Goal: Information Seeking & Learning: Check status

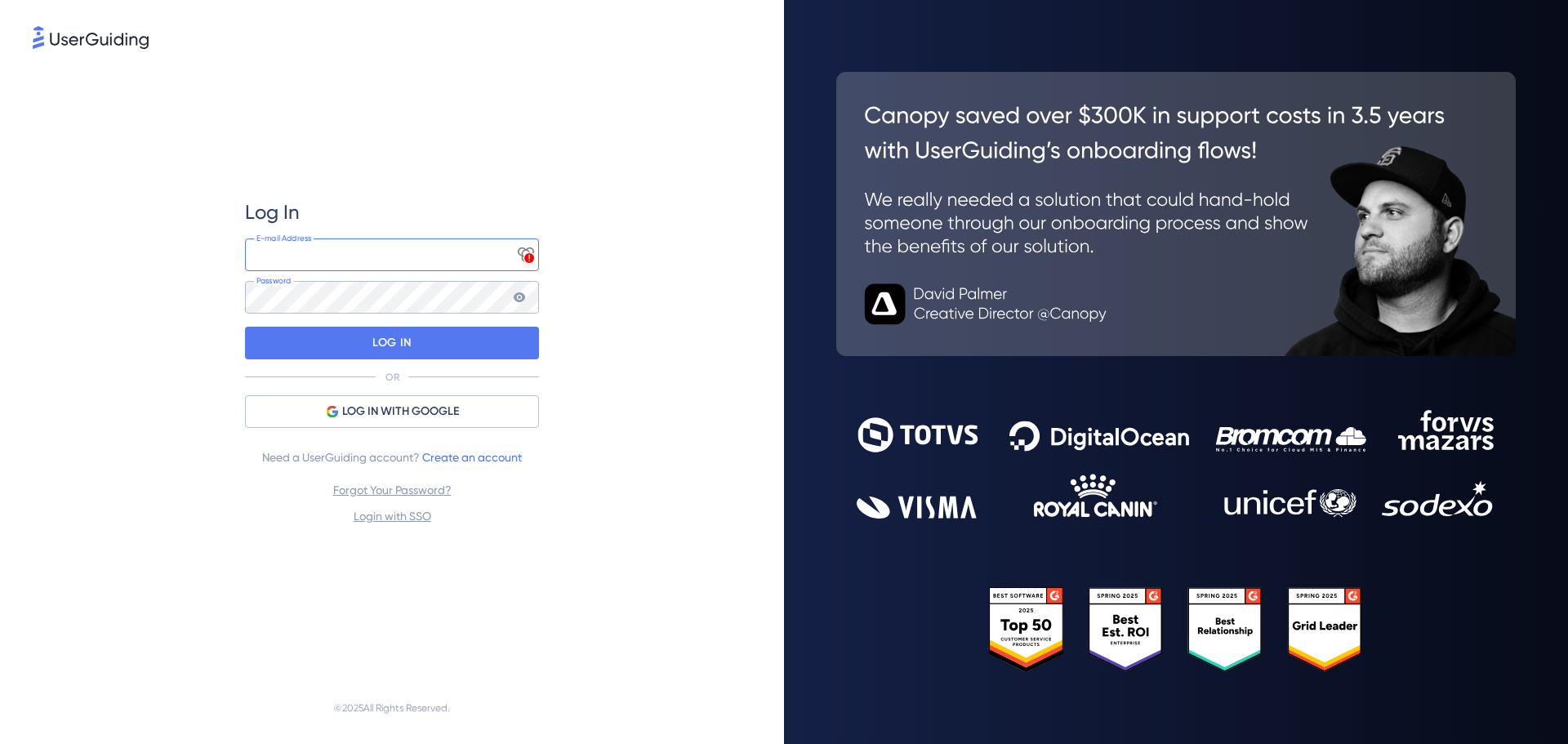
click at [390, 254] on input "email" at bounding box center [392, 255] width 294 height 33
click at [407, 263] on input "email" at bounding box center [392, 255] width 294 height 33
click at [339, 241] on input "email" at bounding box center [392, 255] width 294 height 33
paste input "[EMAIL_ADDRESS][DOMAIN_NAME]"
type input "[EMAIL_ADDRESS][DOMAIN_NAME]"
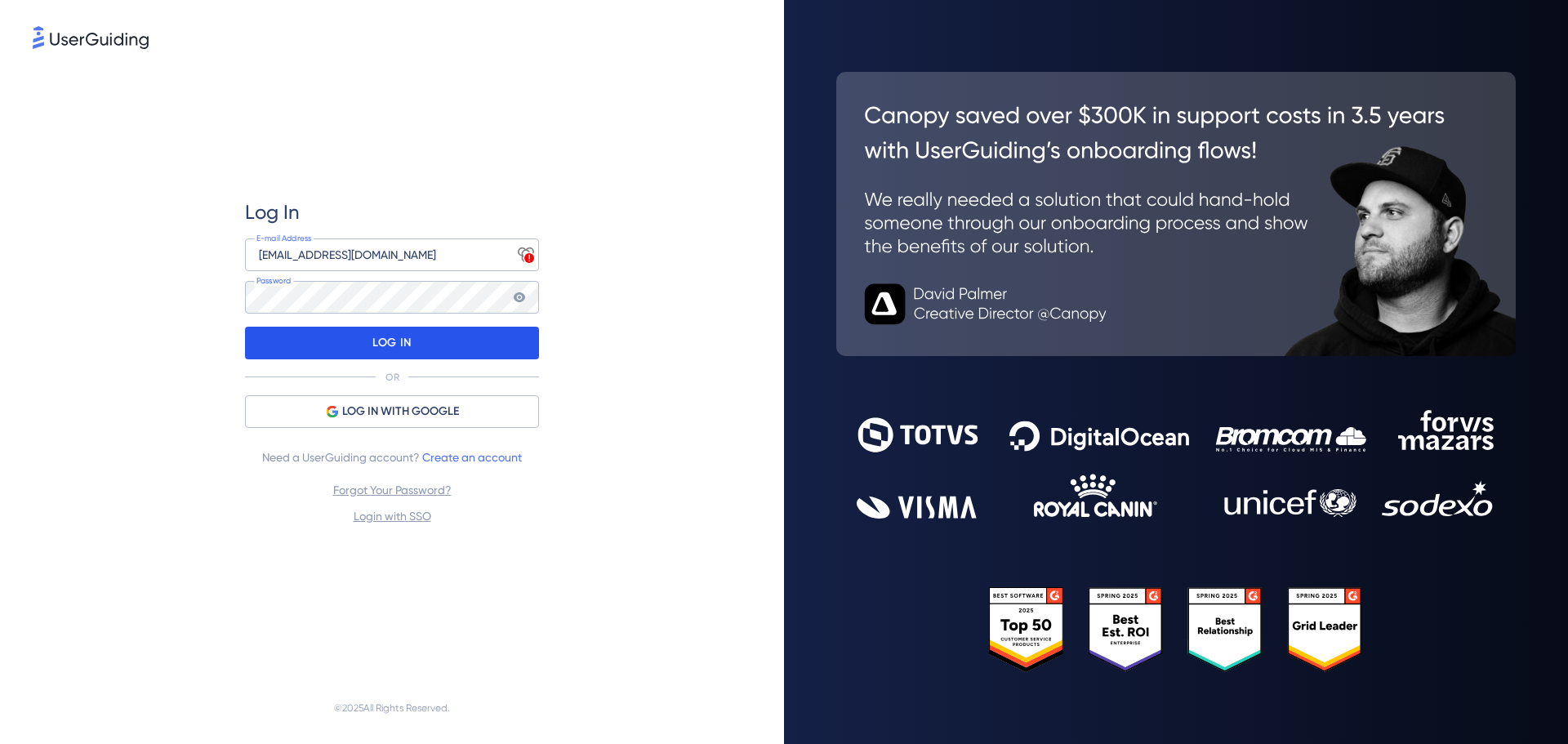
click at [393, 355] on p "LOG IN" at bounding box center [391, 342] width 38 height 26
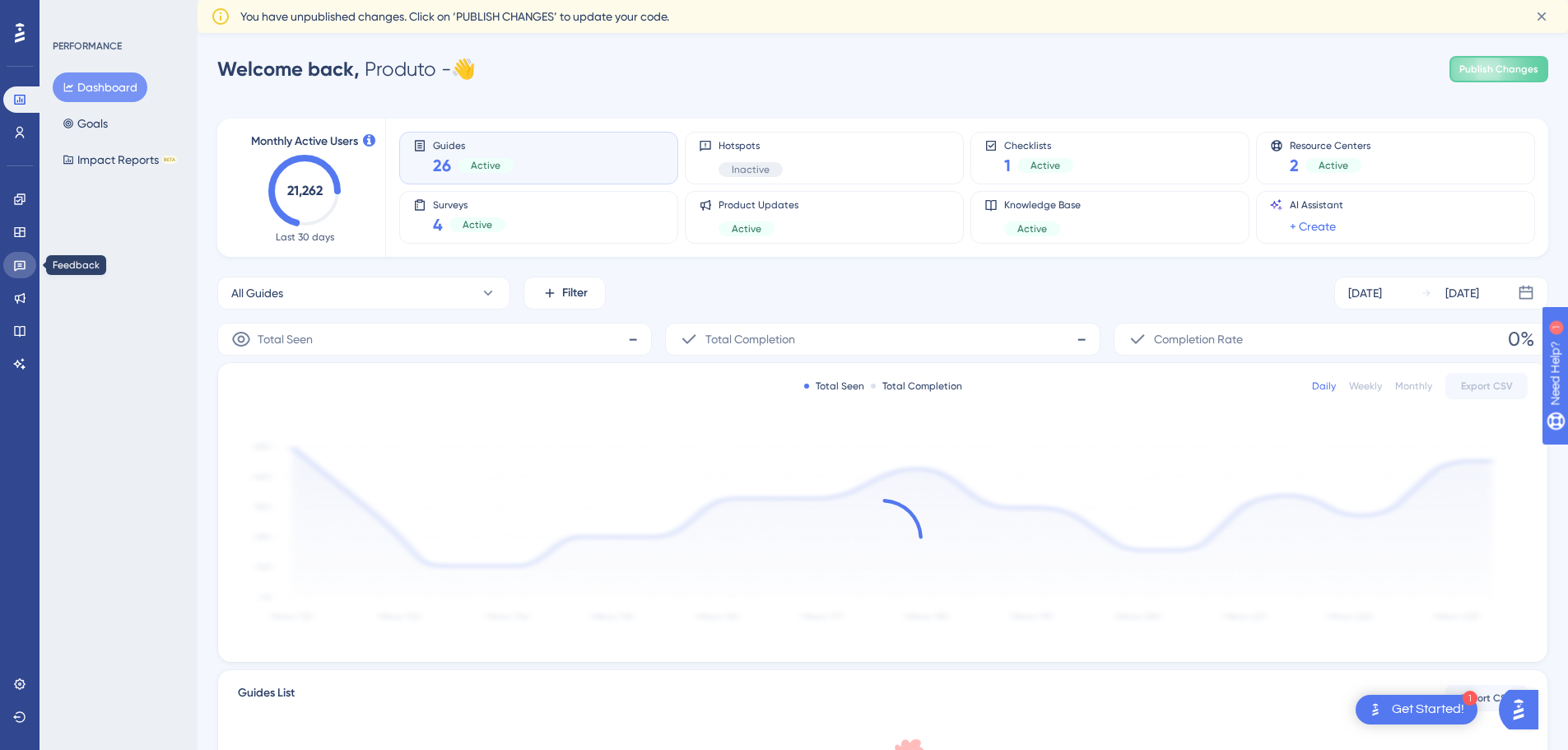
click at [24, 262] on icon at bounding box center [19, 266] width 12 height 11
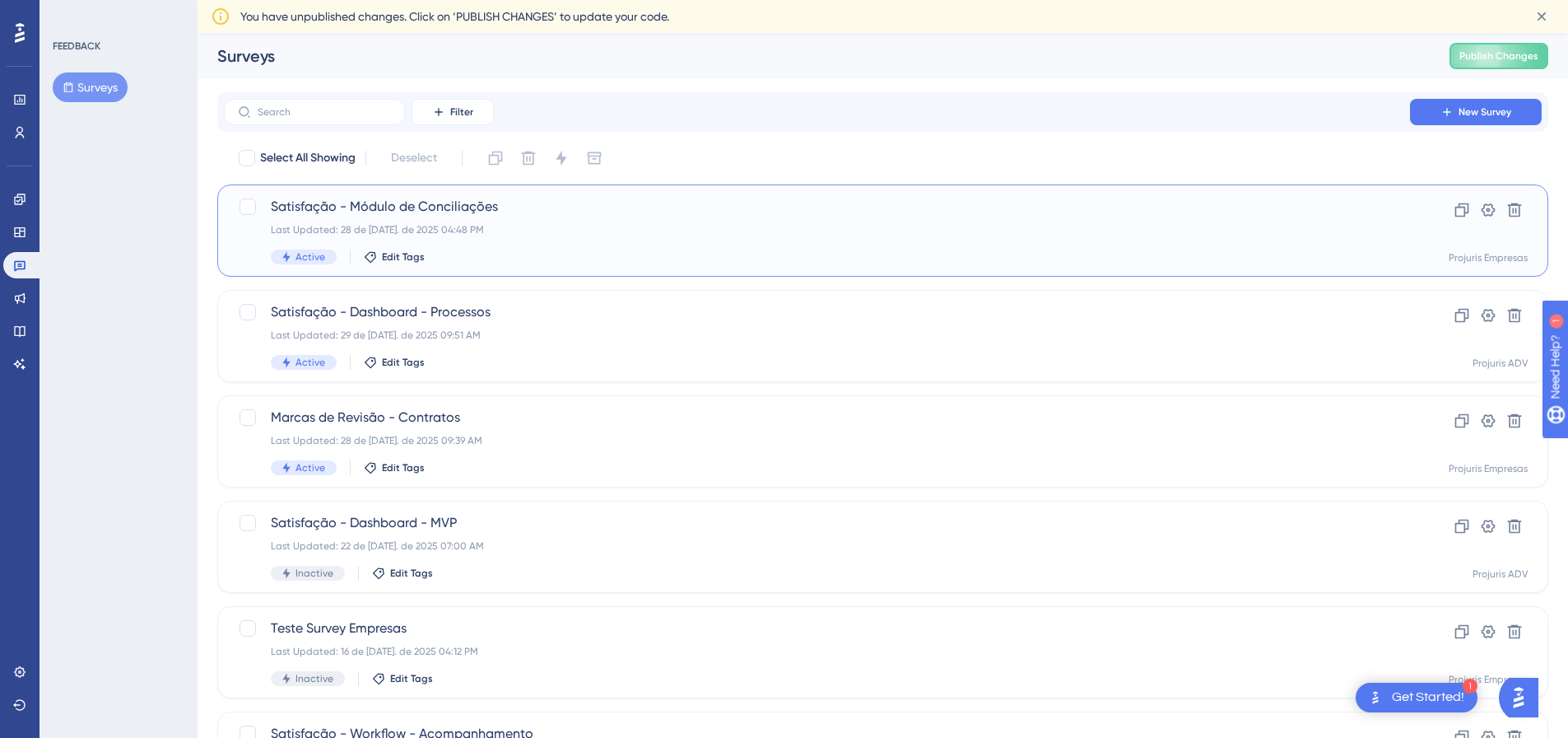
click at [535, 200] on span "Satisfação - Módulo de Conciliações" at bounding box center [816, 207] width 1092 height 20
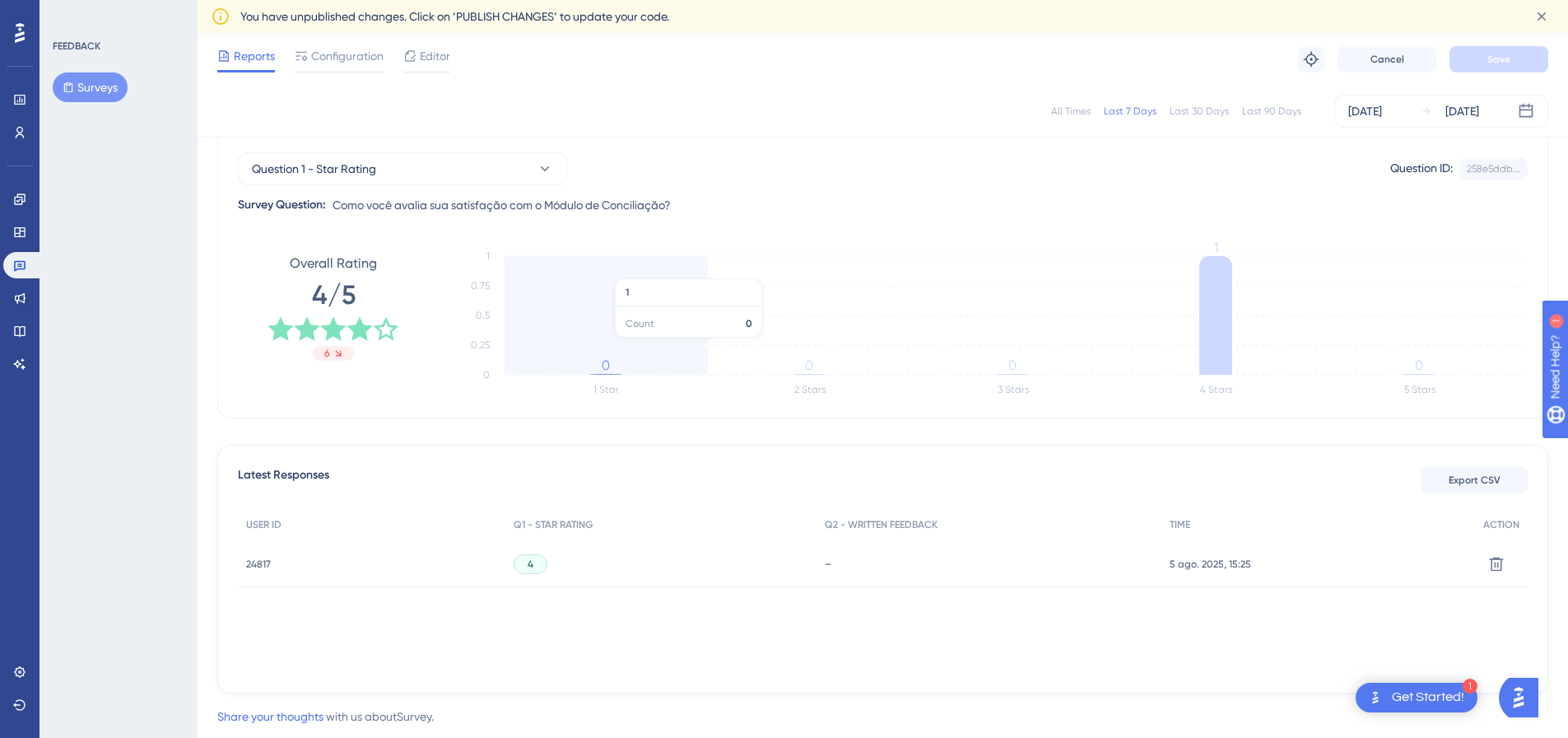
scroll to position [117, 0]
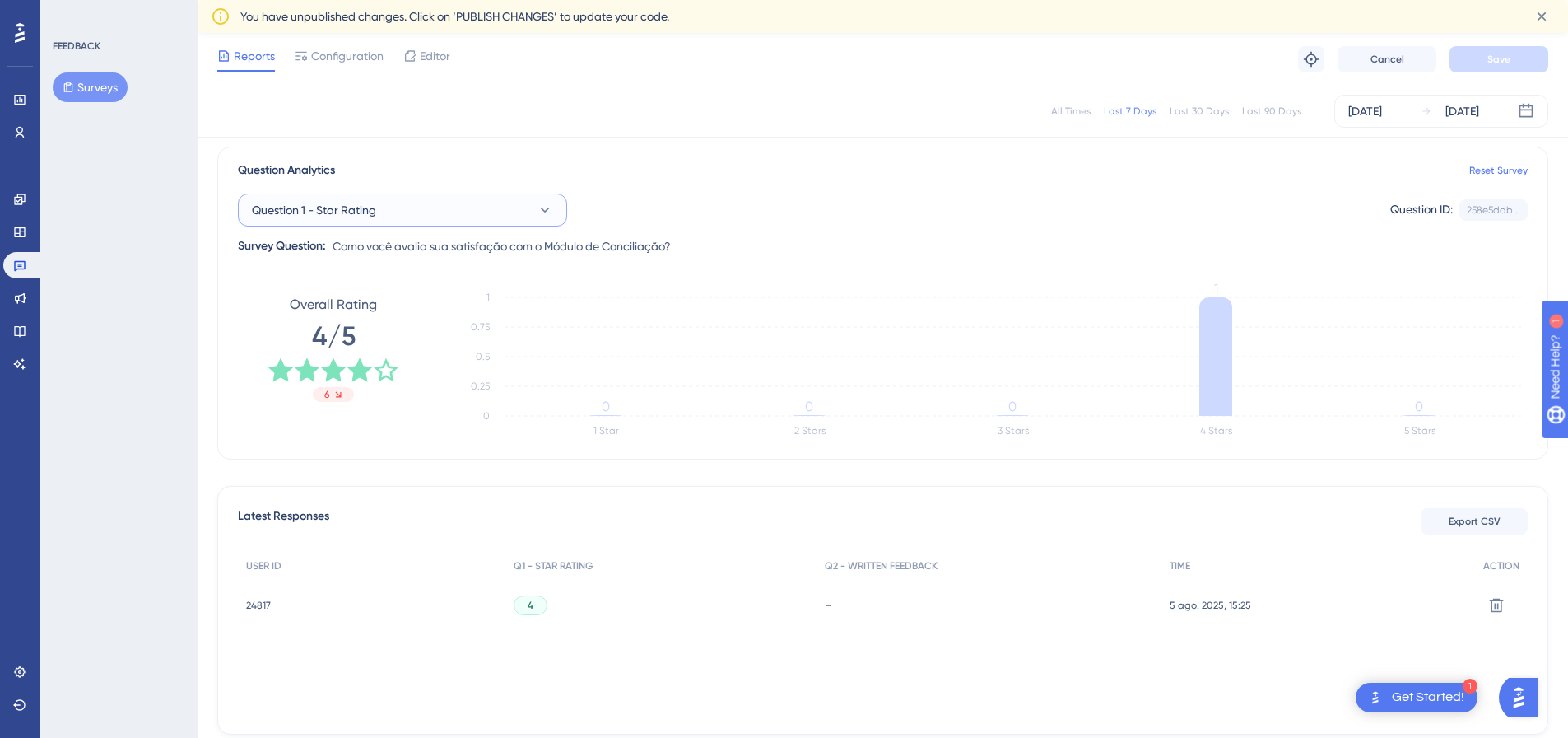
click at [433, 203] on button "Question 1 - Star Rating" at bounding box center [403, 210] width 330 height 33
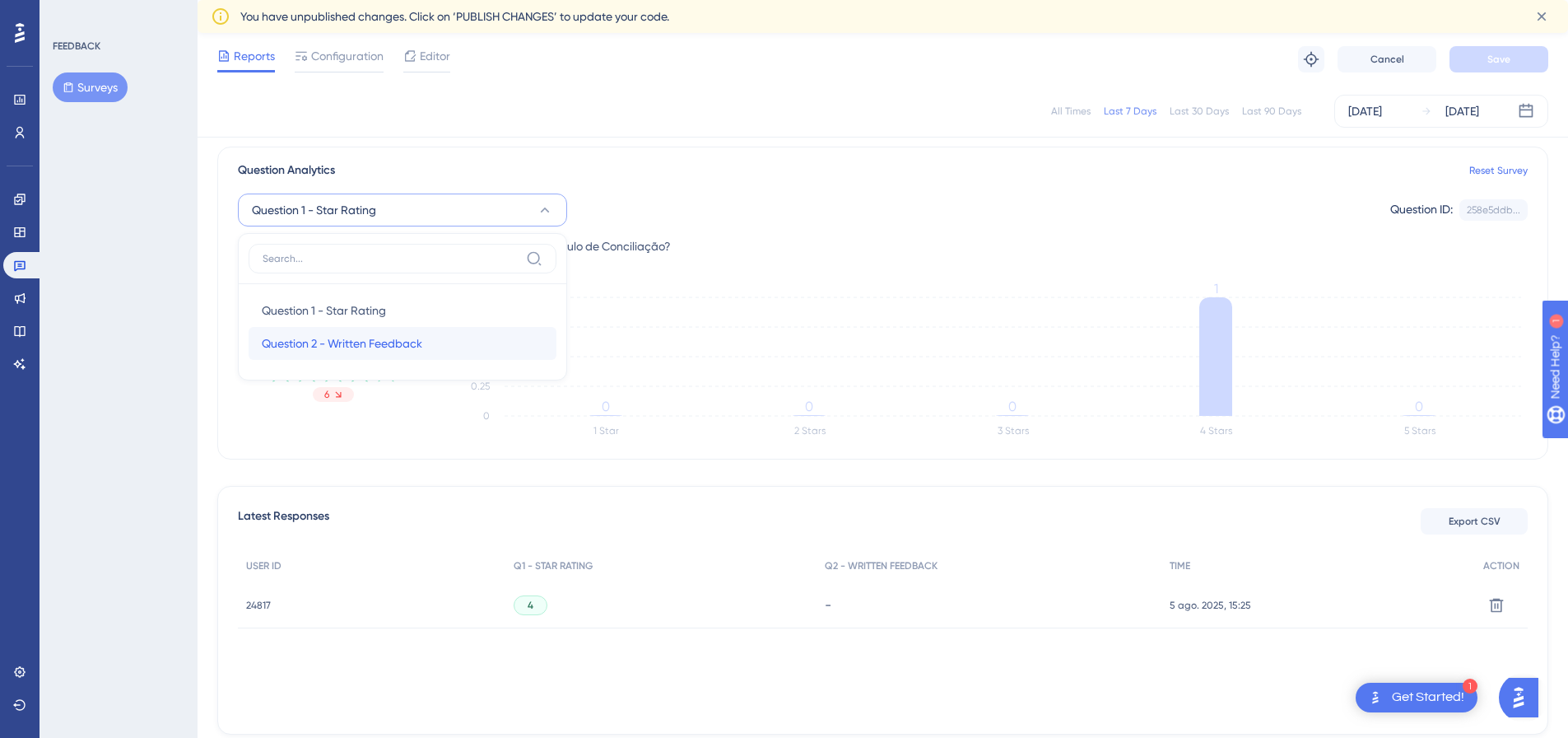
click at [309, 342] on span "Question 2 - Written Feedback" at bounding box center [341, 343] width 160 height 20
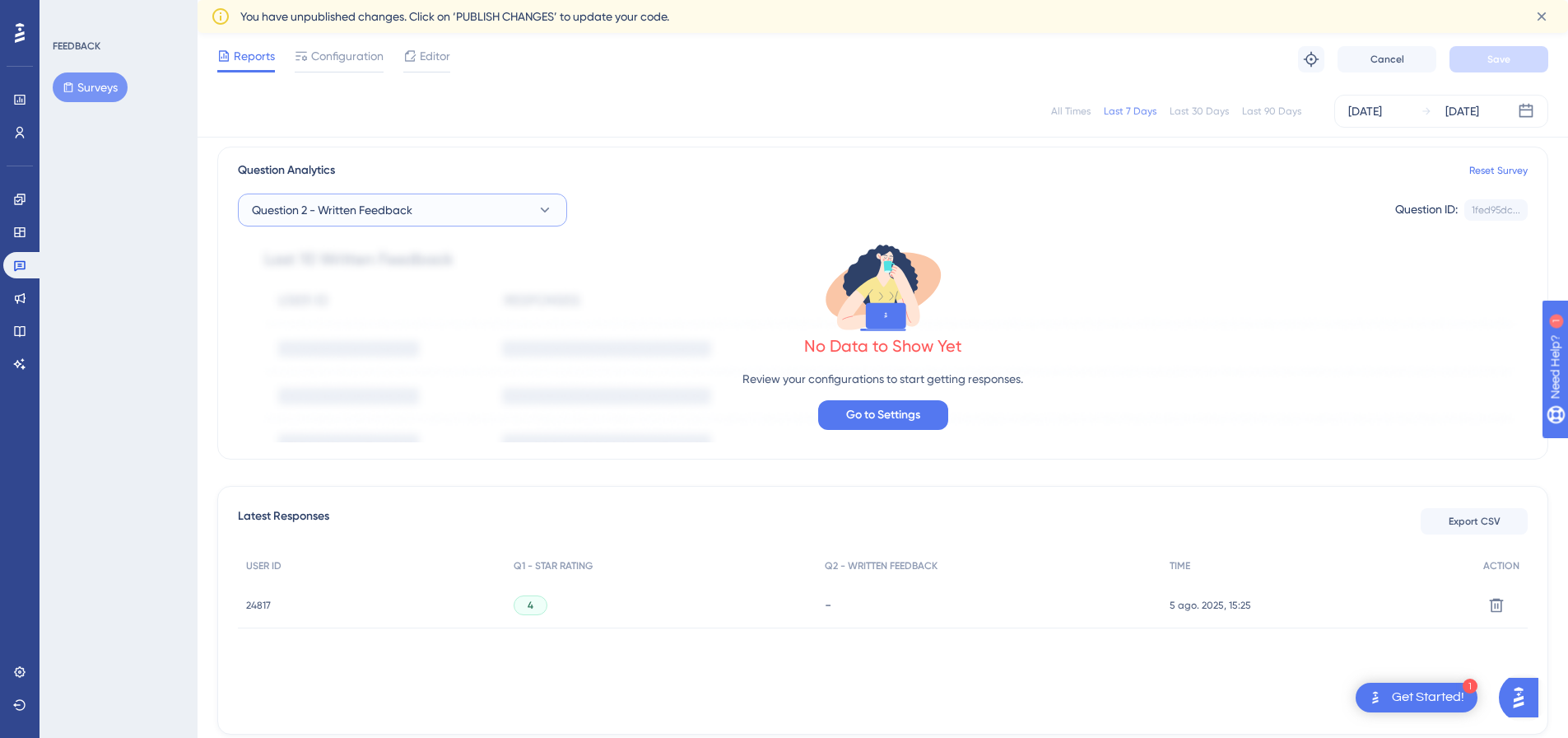
click at [416, 210] on button "Question 2 - Written Feedback" at bounding box center [403, 210] width 330 height 33
click at [370, 304] on span "Question 1 - Star Rating" at bounding box center [324, 310] width 124 height 20
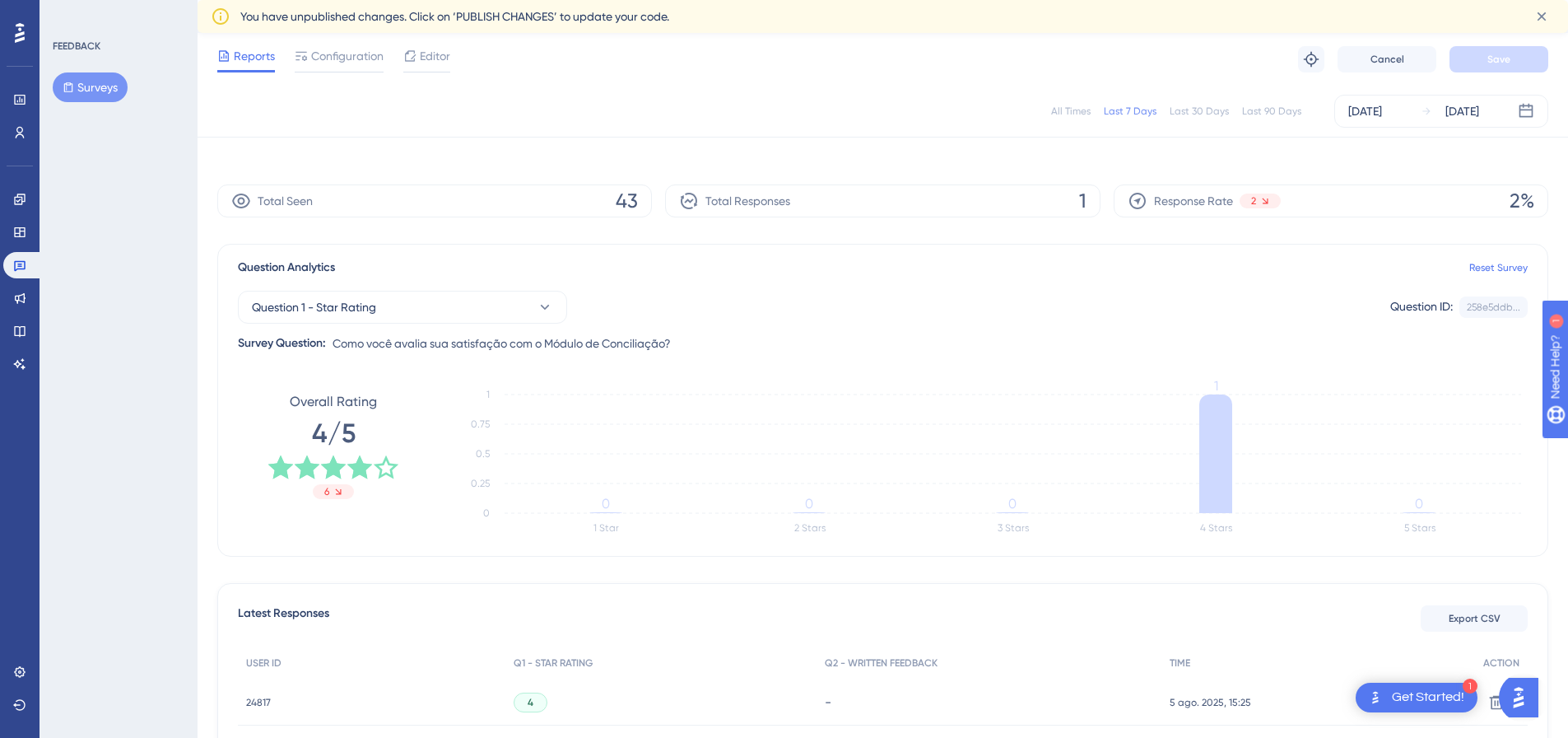
scroll to position [0, 0]
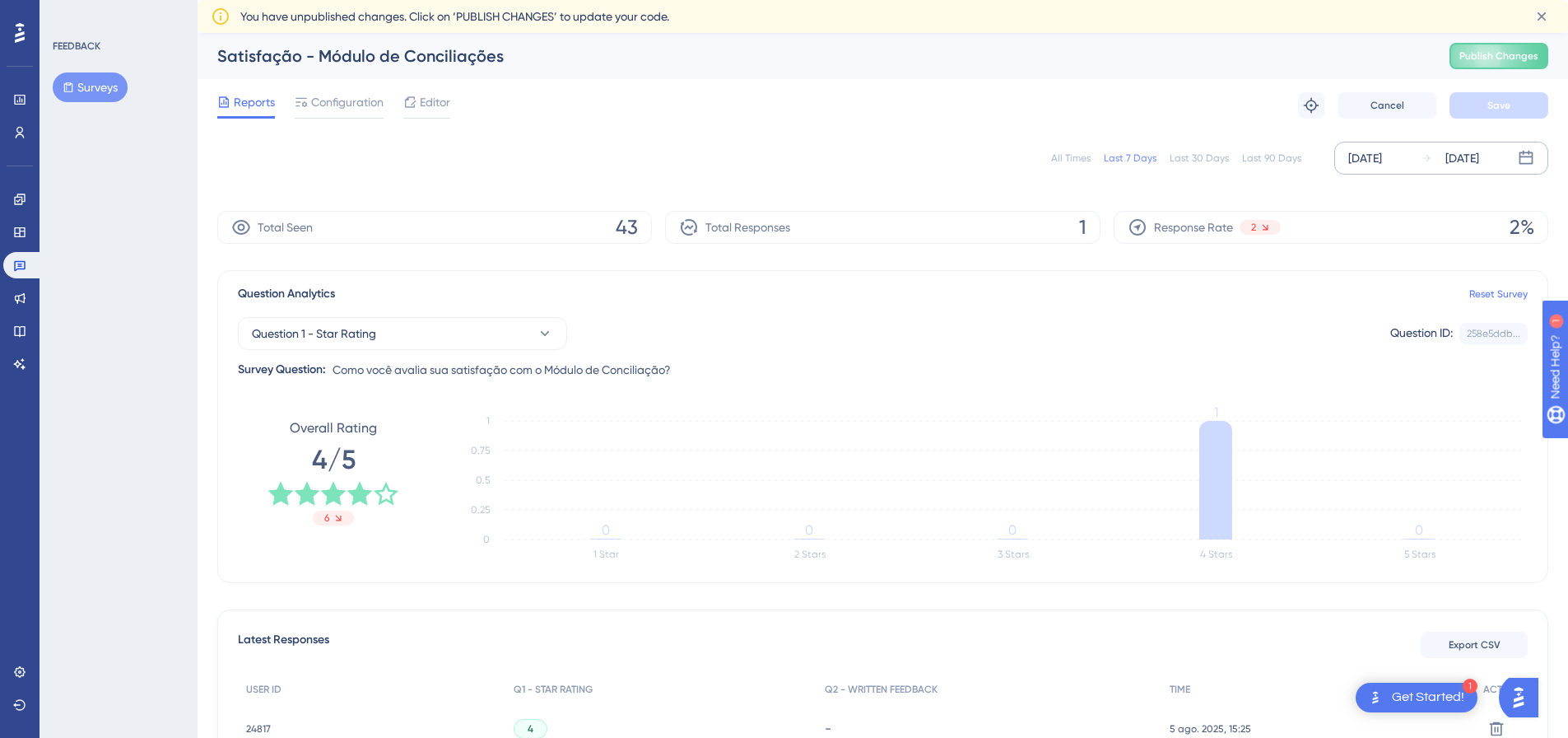
click at [1377, 165] on div "[DATE]" at bounding box center [1365, 158] width 34 height 20
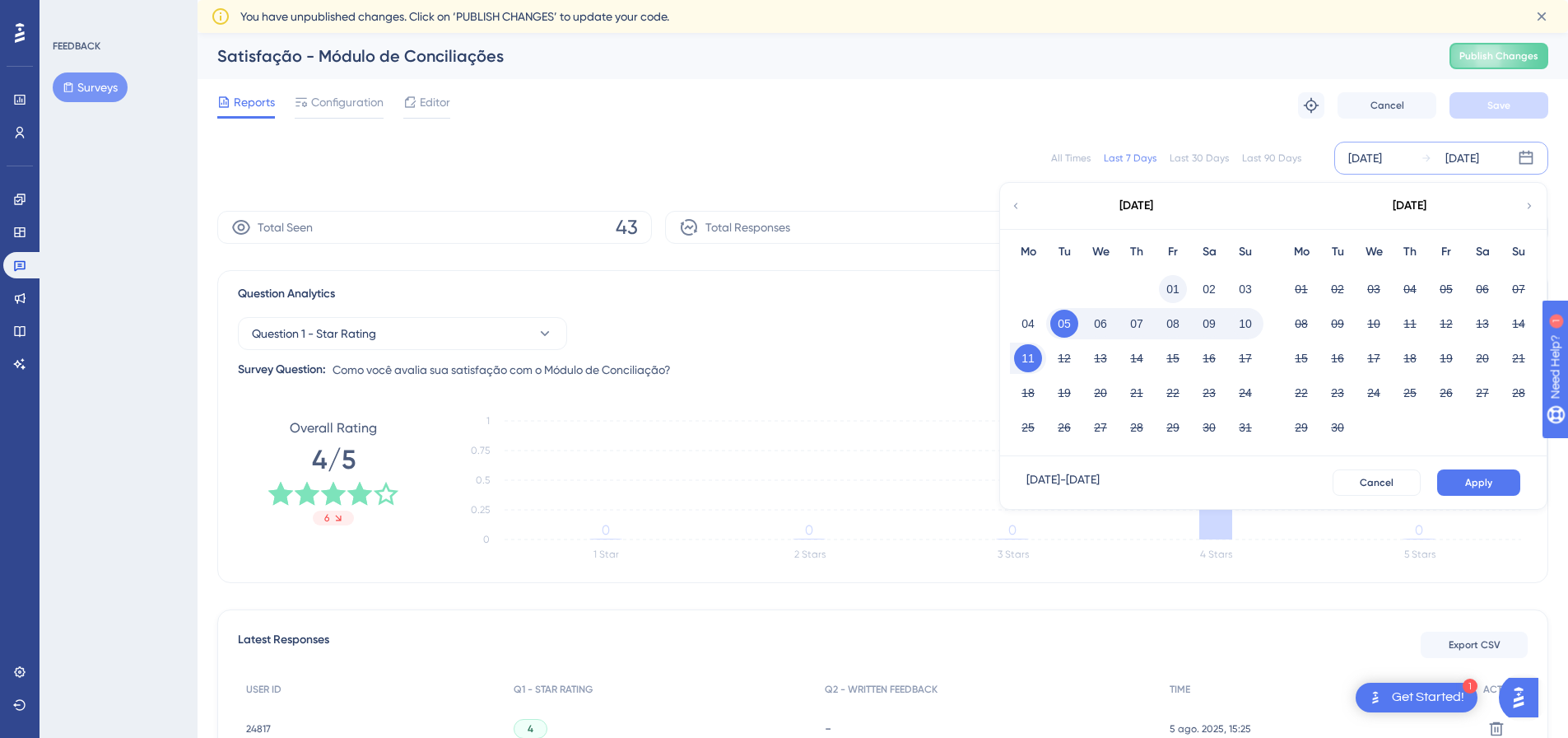
click at [1165, 282] on button "01" at bounding box center [1173, 288] width 28 height 28
click at [1466, 475] on button "Apply" at bounding box center [1478, 483] width 83 height 27
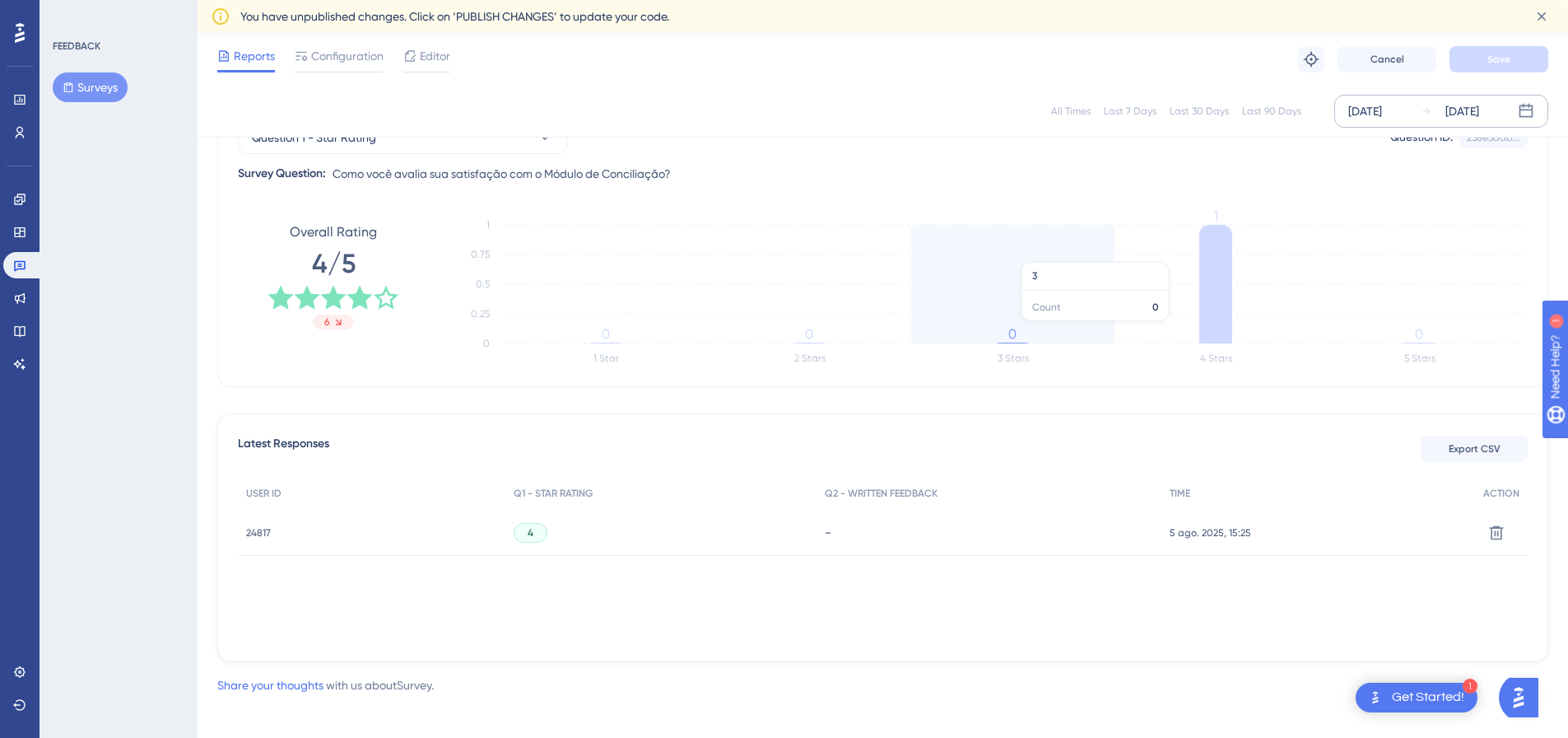
scroll to position [200, 0]
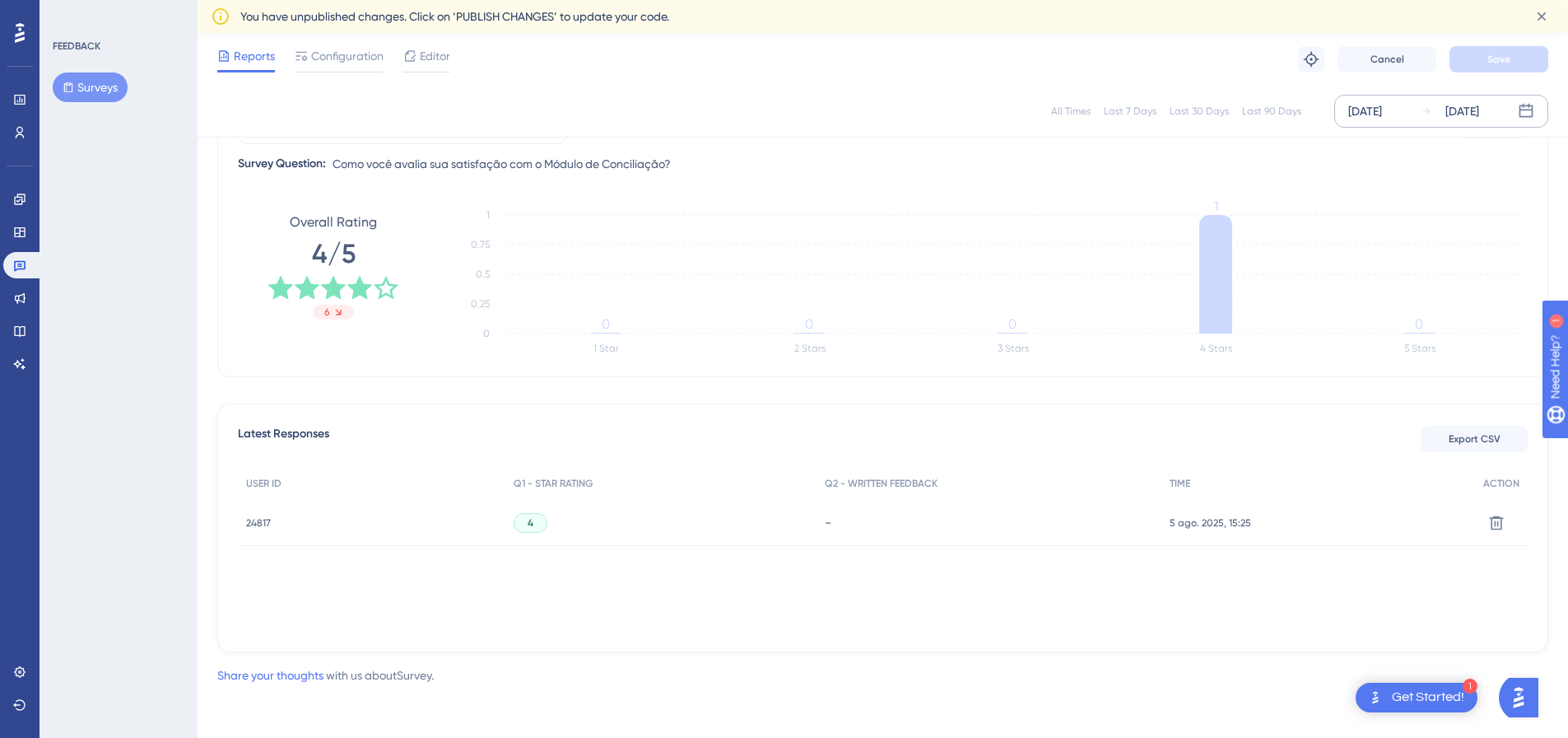
click at [266, 524] on span "24817" at bounding box center [258, 523] width 25 height 13
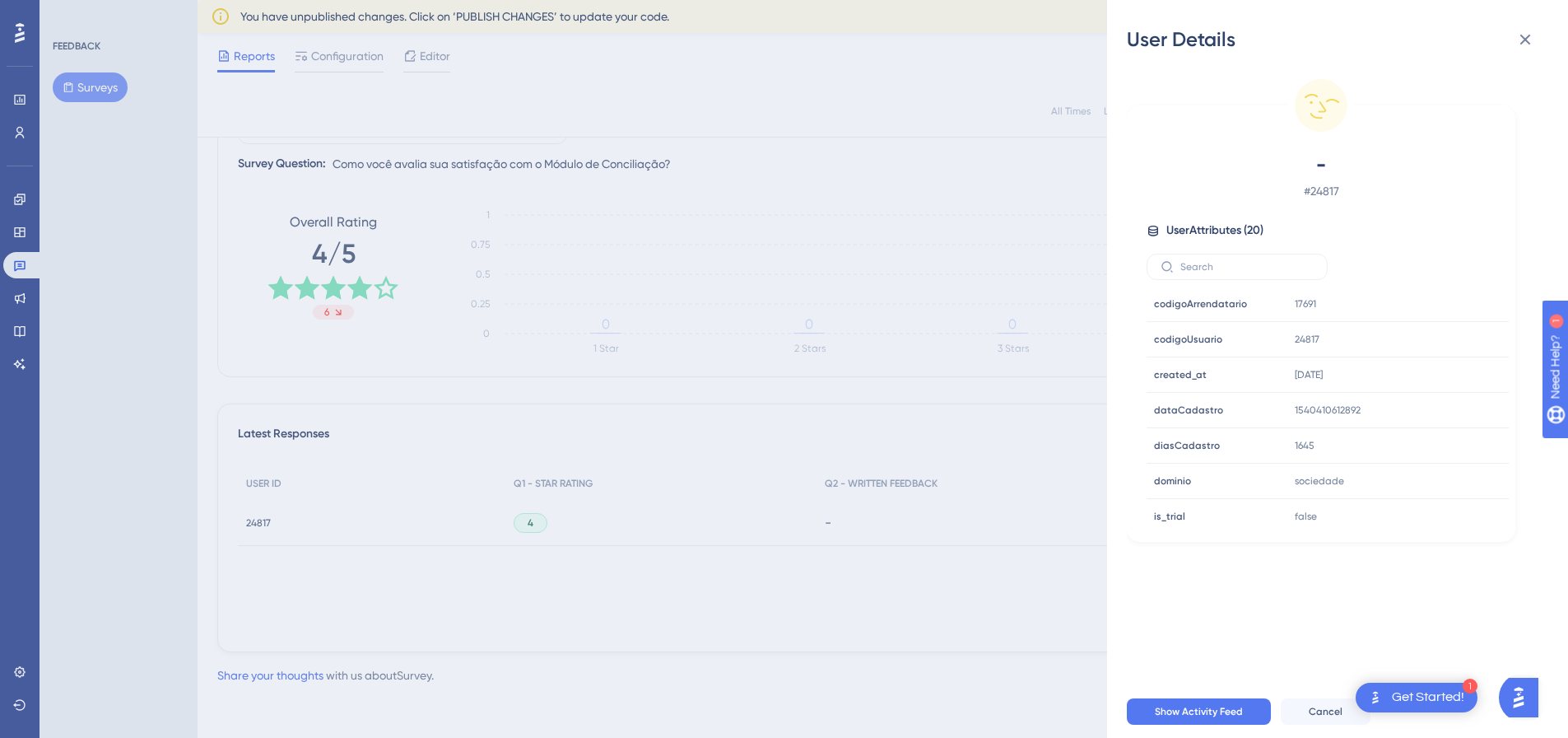
scroll to position [466, 0]
click at [936, 586] on div "User Details - # 24817 User Attributes ( 20 ) Email Email [PERSON_NAME][EMAIL_A…" at bounding box center [784, 369] width 1568 height 738
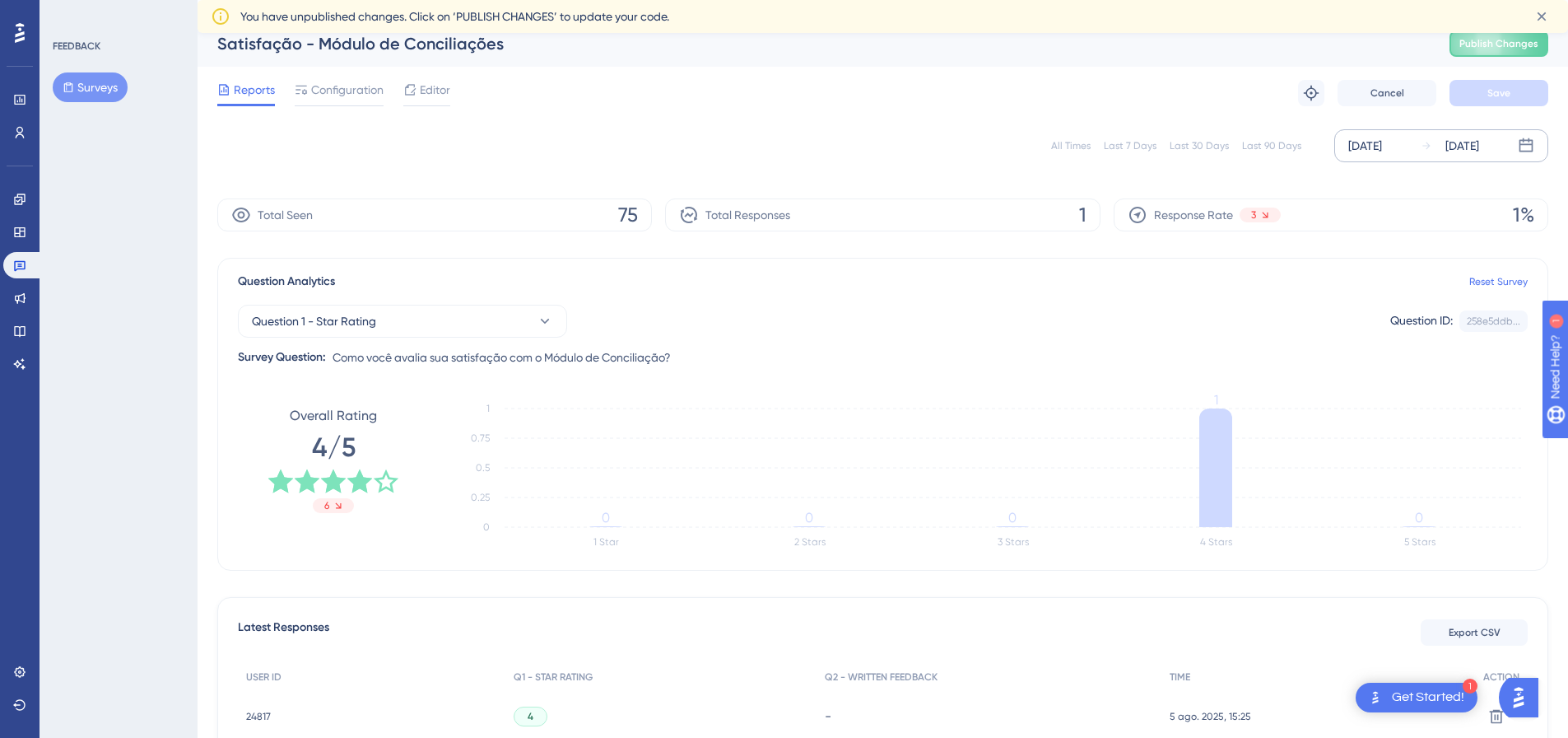
scroll to position [0, 0]
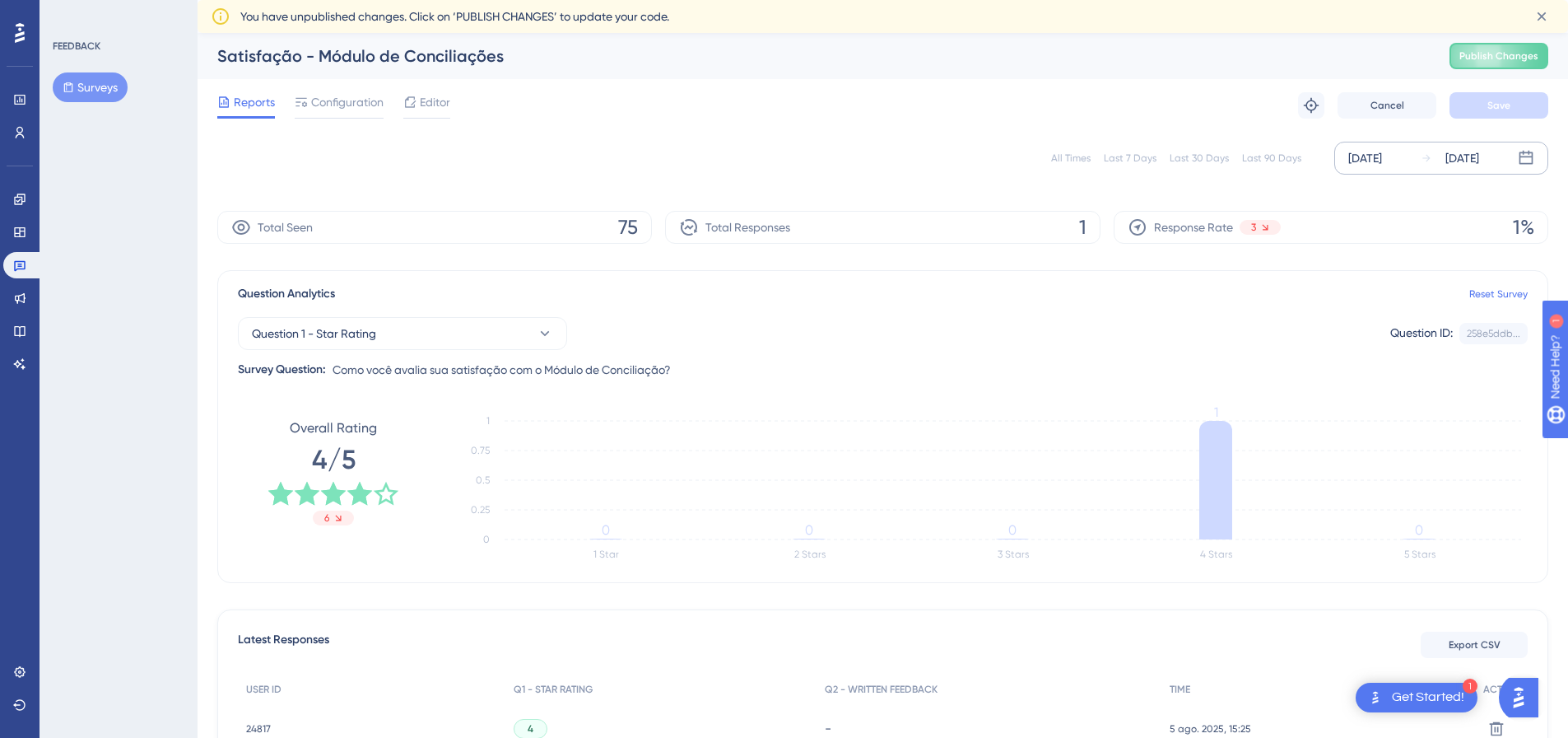
click at [1382, 159] on div "[DATE]" at bounding box center [1365, 158] width 34 height 20
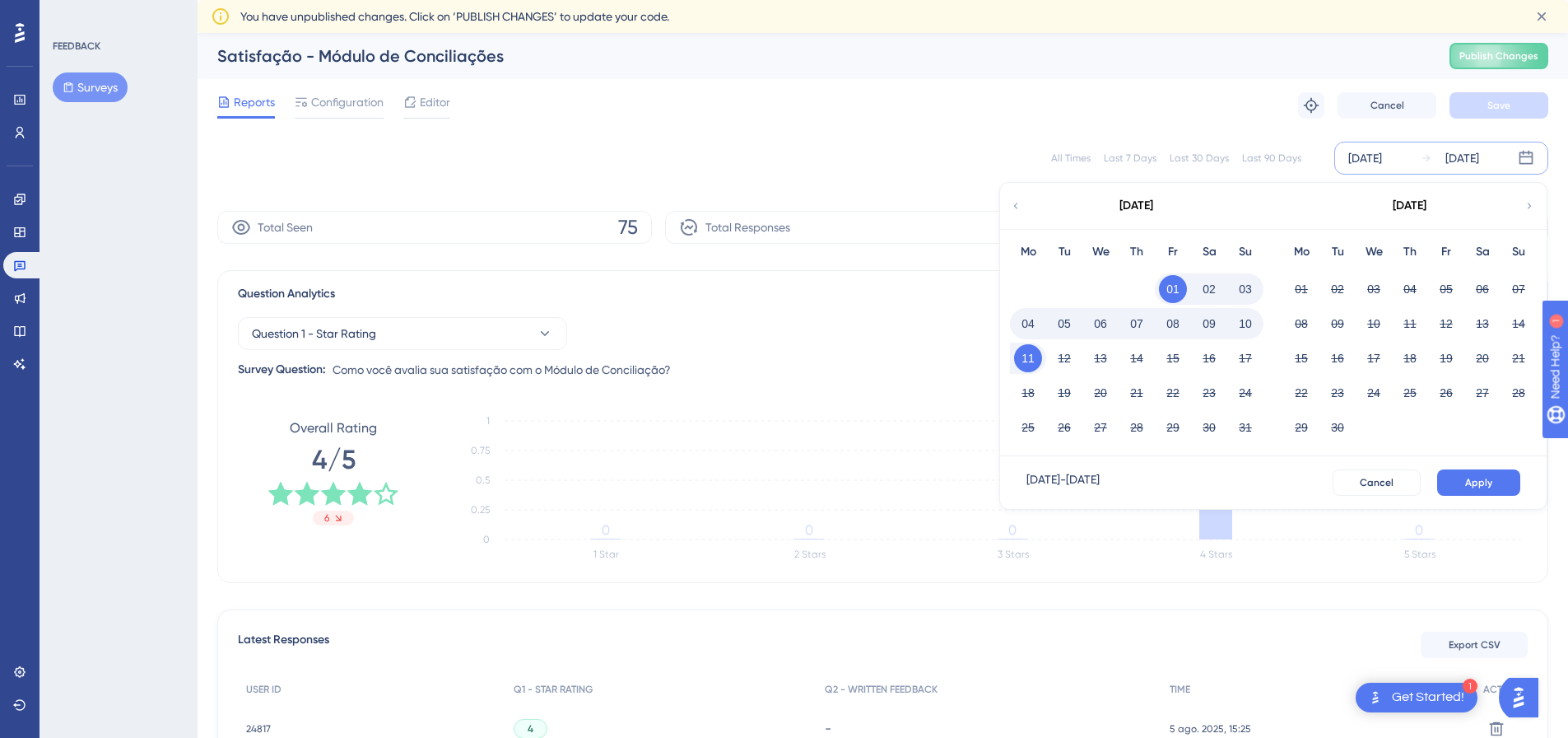
click at [1017, 205] on icon at bounding box center [1015, 206] width 12 height 15
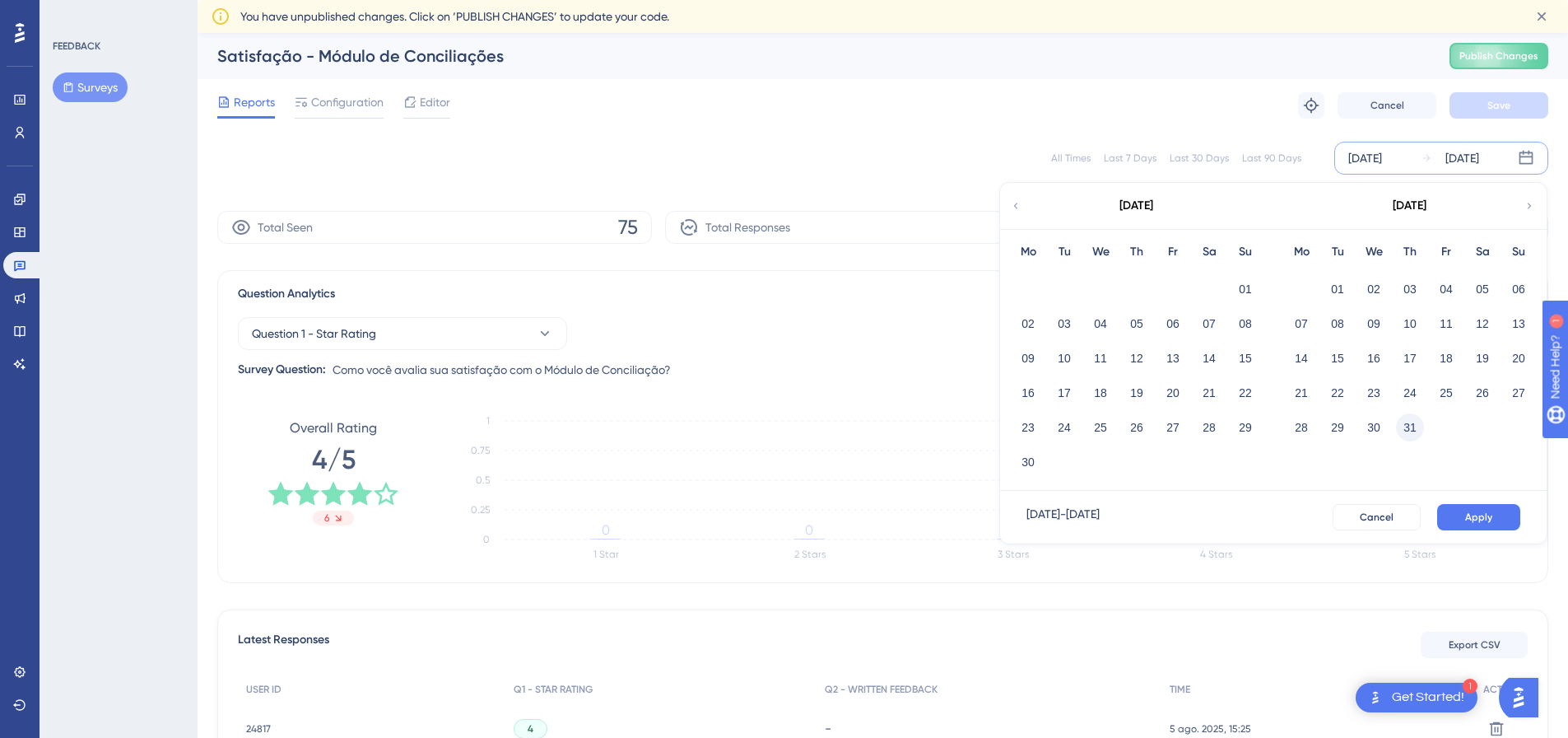
click at [1404, 426] on button "31" at bounding box center [1410, 427] width 28 height 28
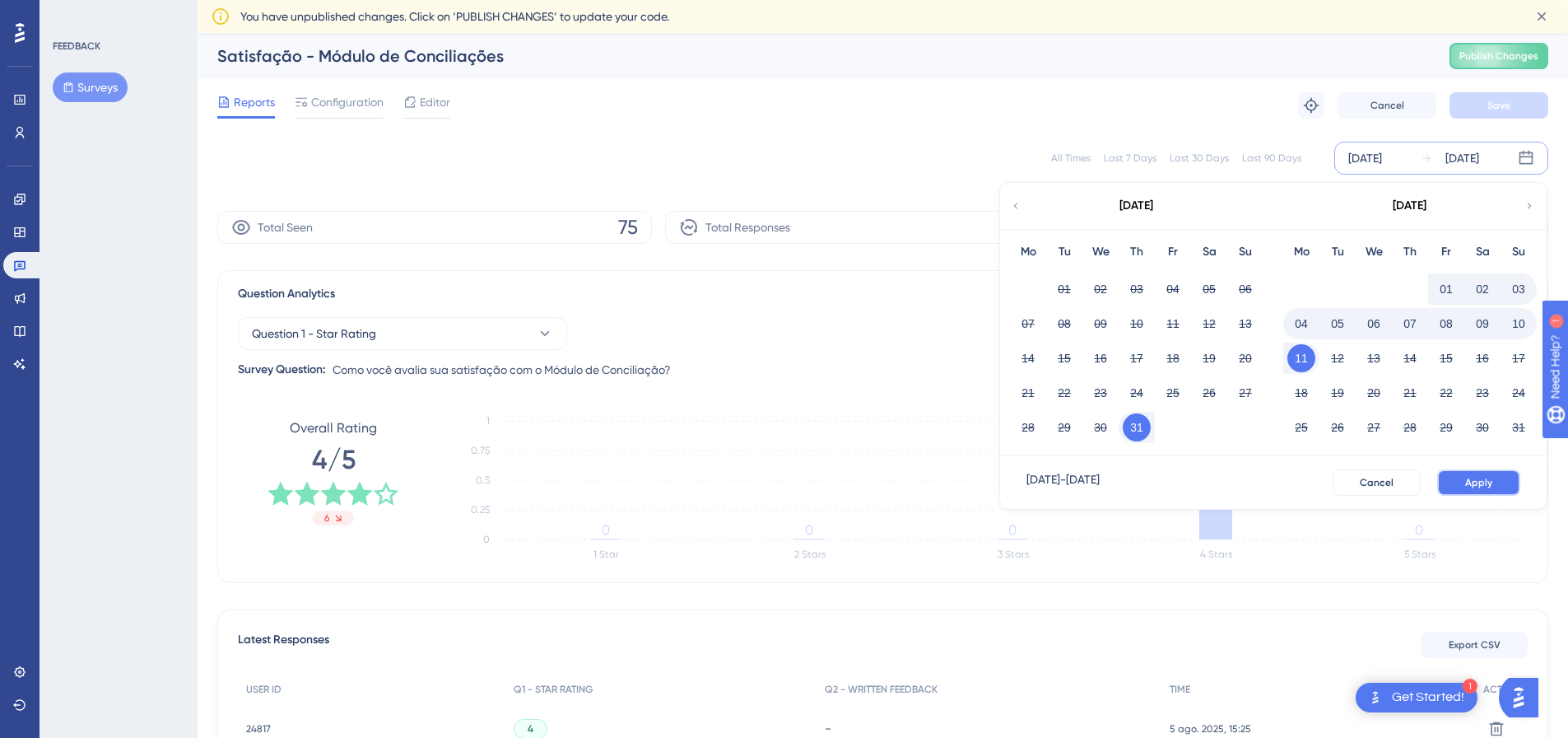
click at [1492, 479] on button "Apply" at bounding box center [1478, 483] width 83 height 27
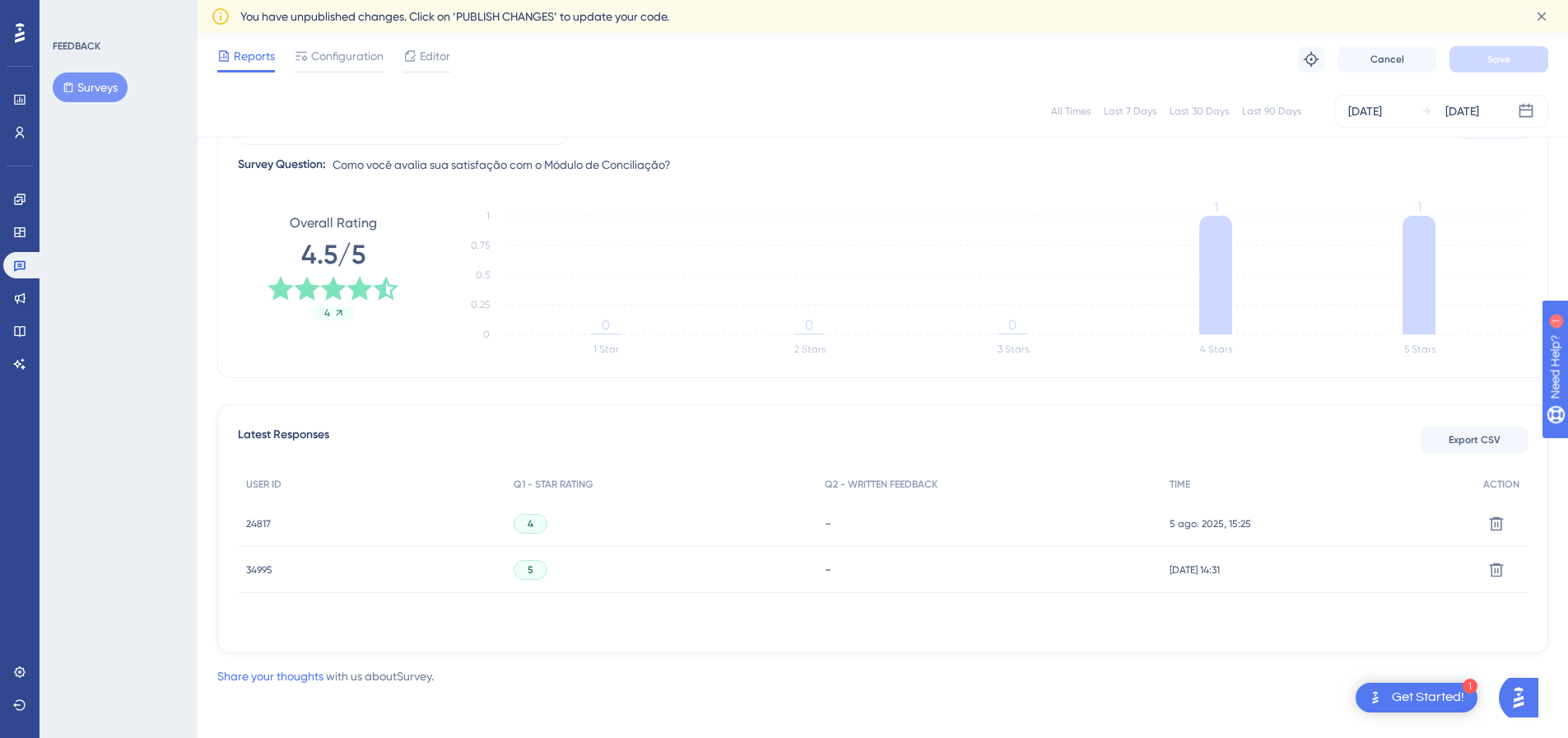
scroll to position [200, 0]
click at [274, 569] on div "34995 34995" at bounding box center [372, 569] width 267 height 46
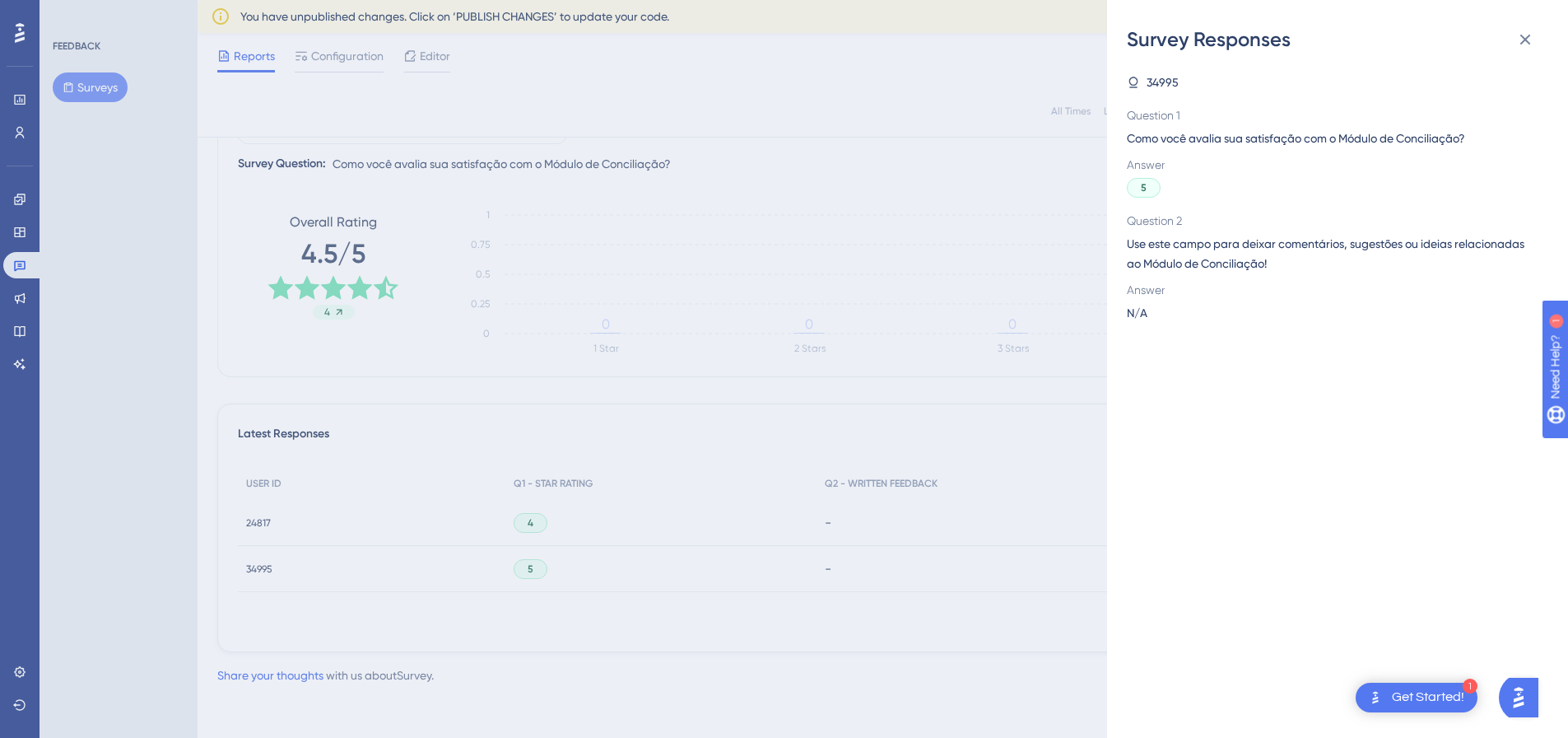
click at [274, 569] on div "Survey Responses 34995 Question 1 Como você avalia sua satisfação com o Módulo …" at bounding box center [784, 369] width 1568 height 738
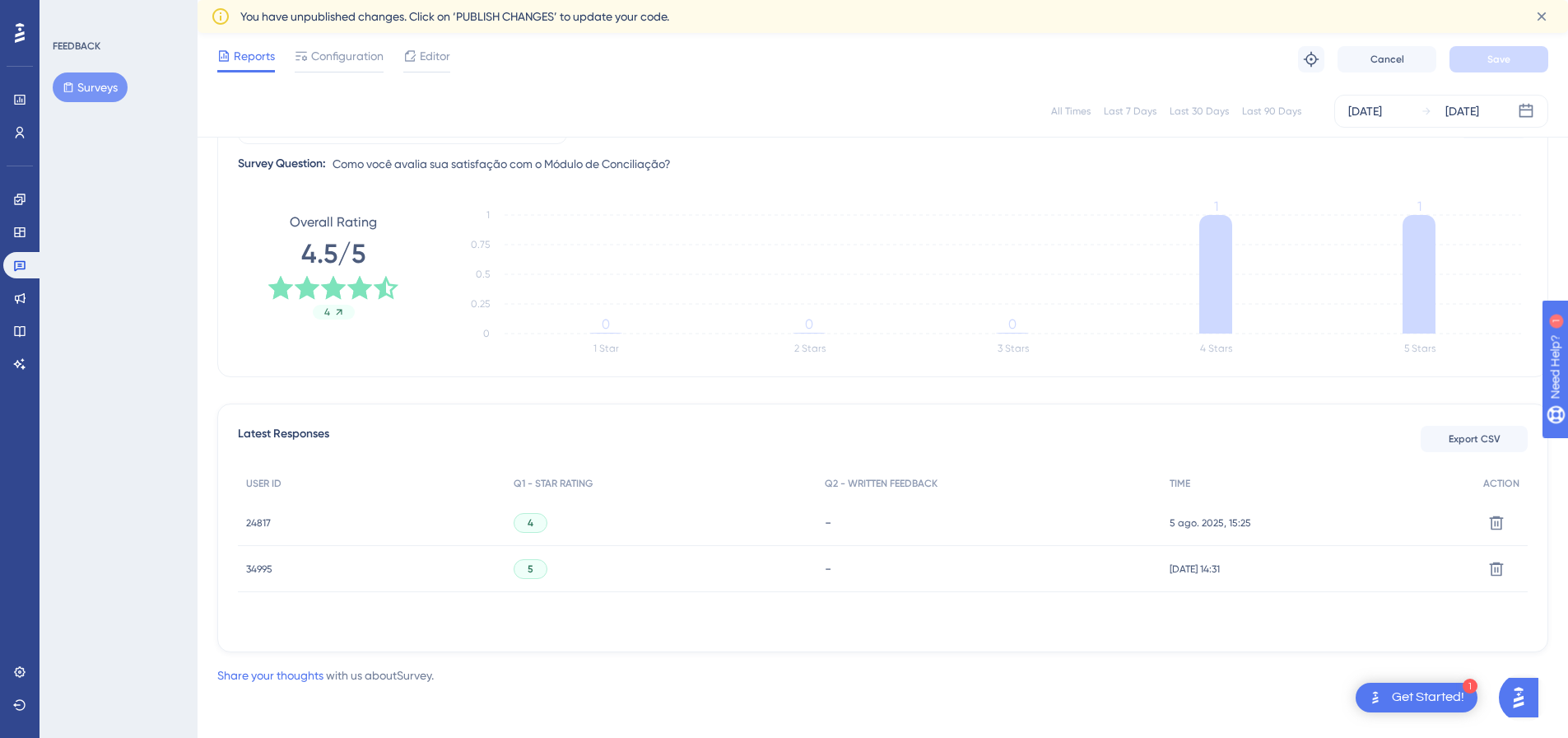
click at [309, 546] on div "34995 34995" at bounding box center [372, 569] width 267 height 46
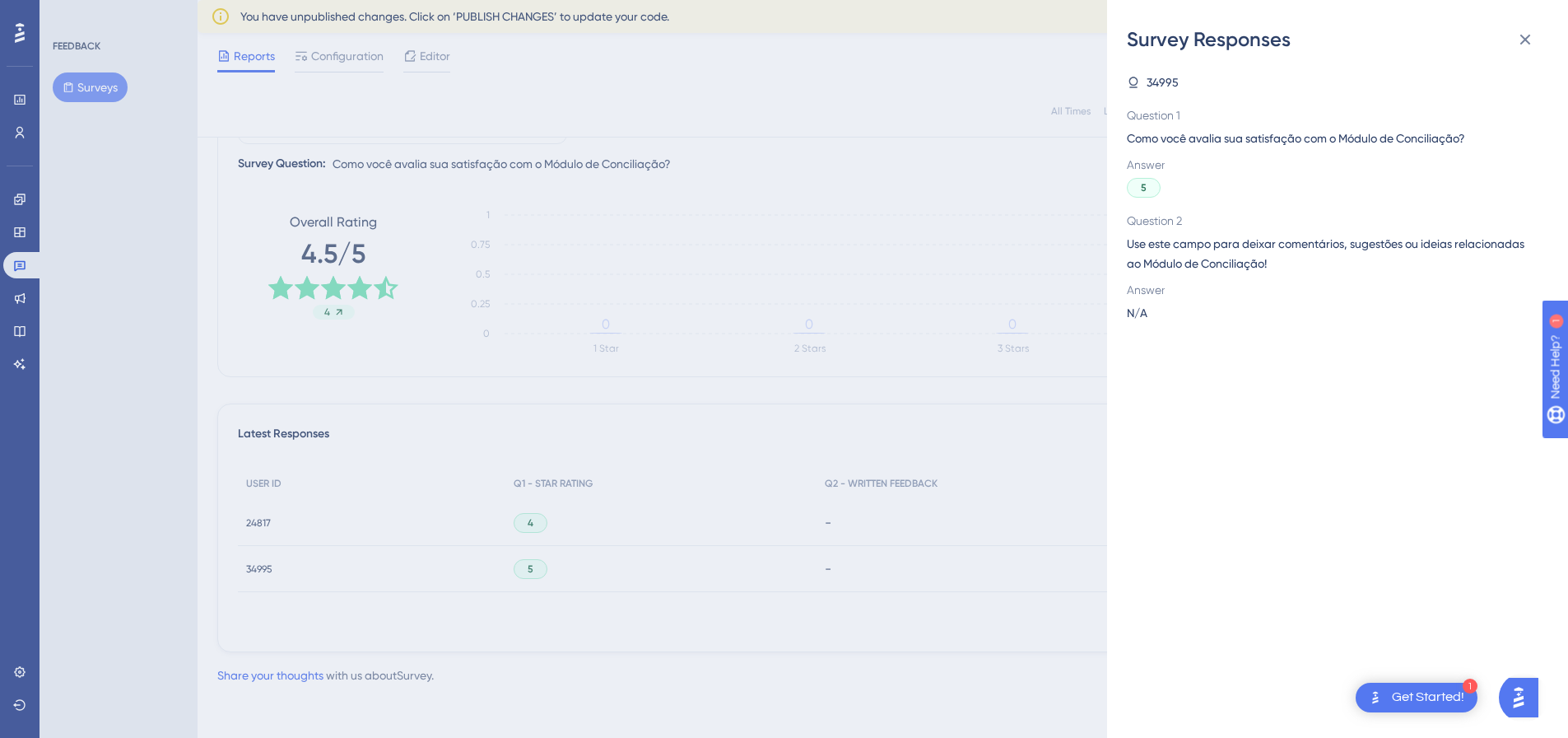
click at [328, 521] on div "Survey Responses 34995 Question 1 Como você avalia sua satisfação com o Módulo …" at bounding box center [784, 369] width 1568 height 738
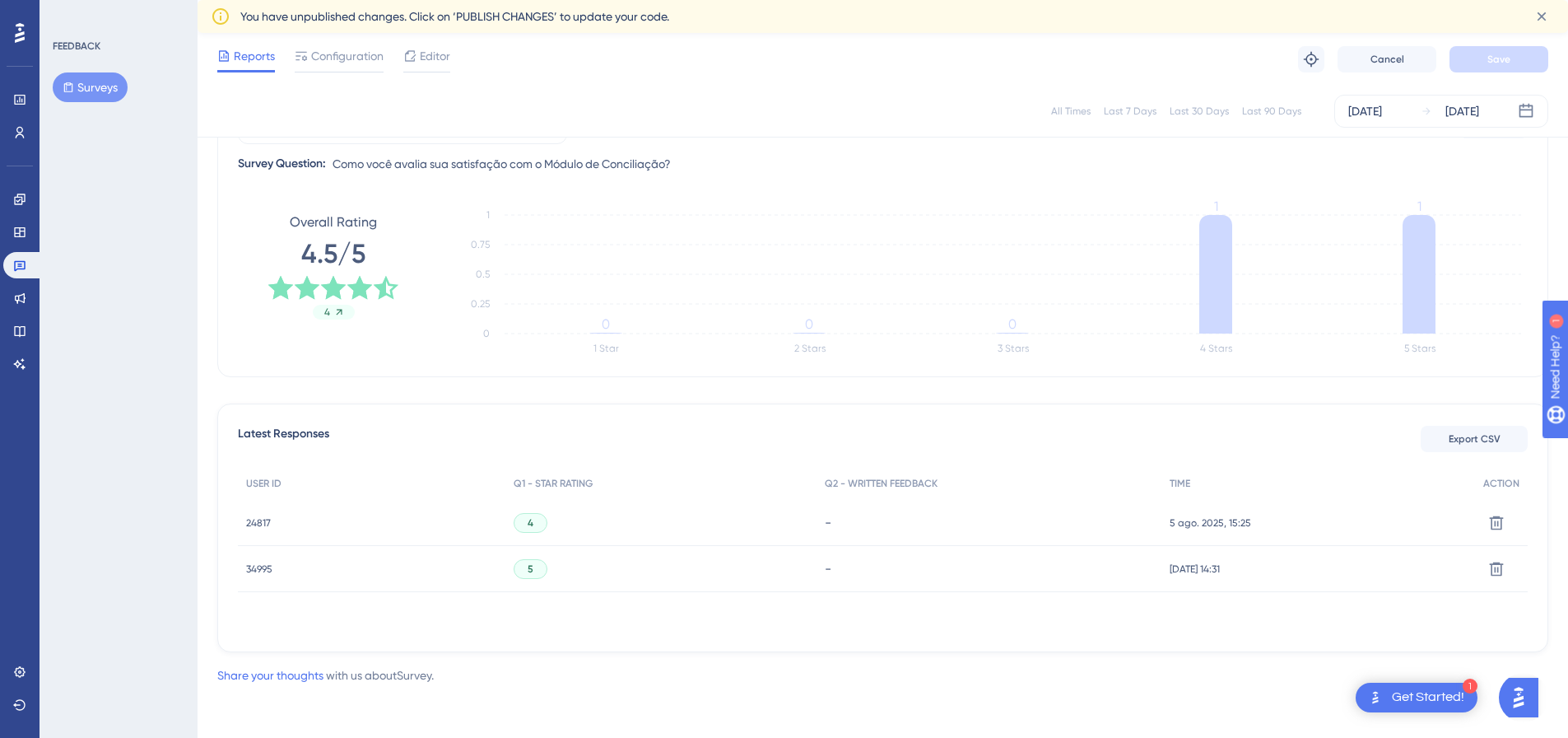
click at [905, 505] on div "-" at bounding box center [989, 523] width 345 height 46
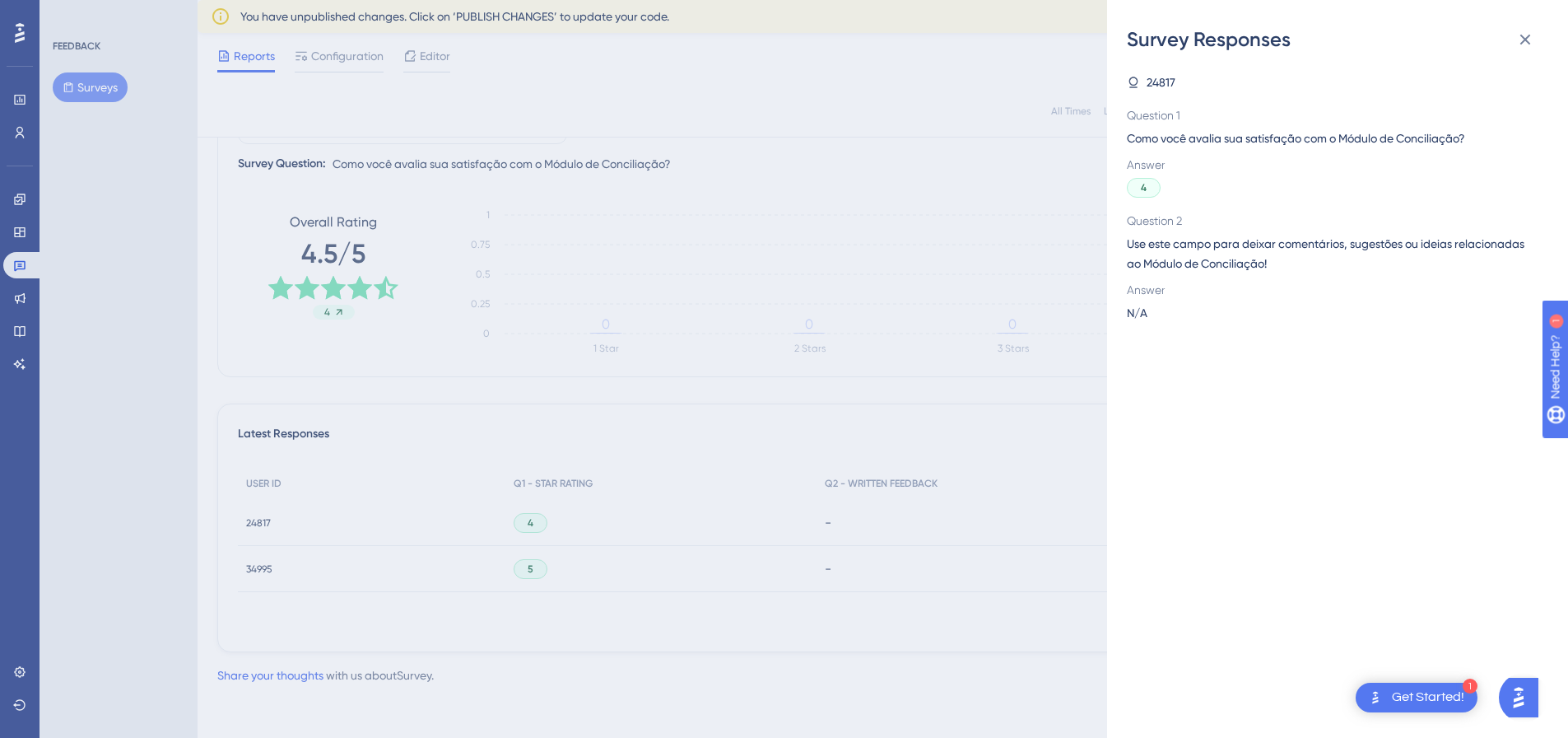
click at [1058, 565] on div "Survey Responses 24817 Question 1 Como você avalia sua satisfação com o Módulo …" at bounding box center [784, 369] width 1568 height 738
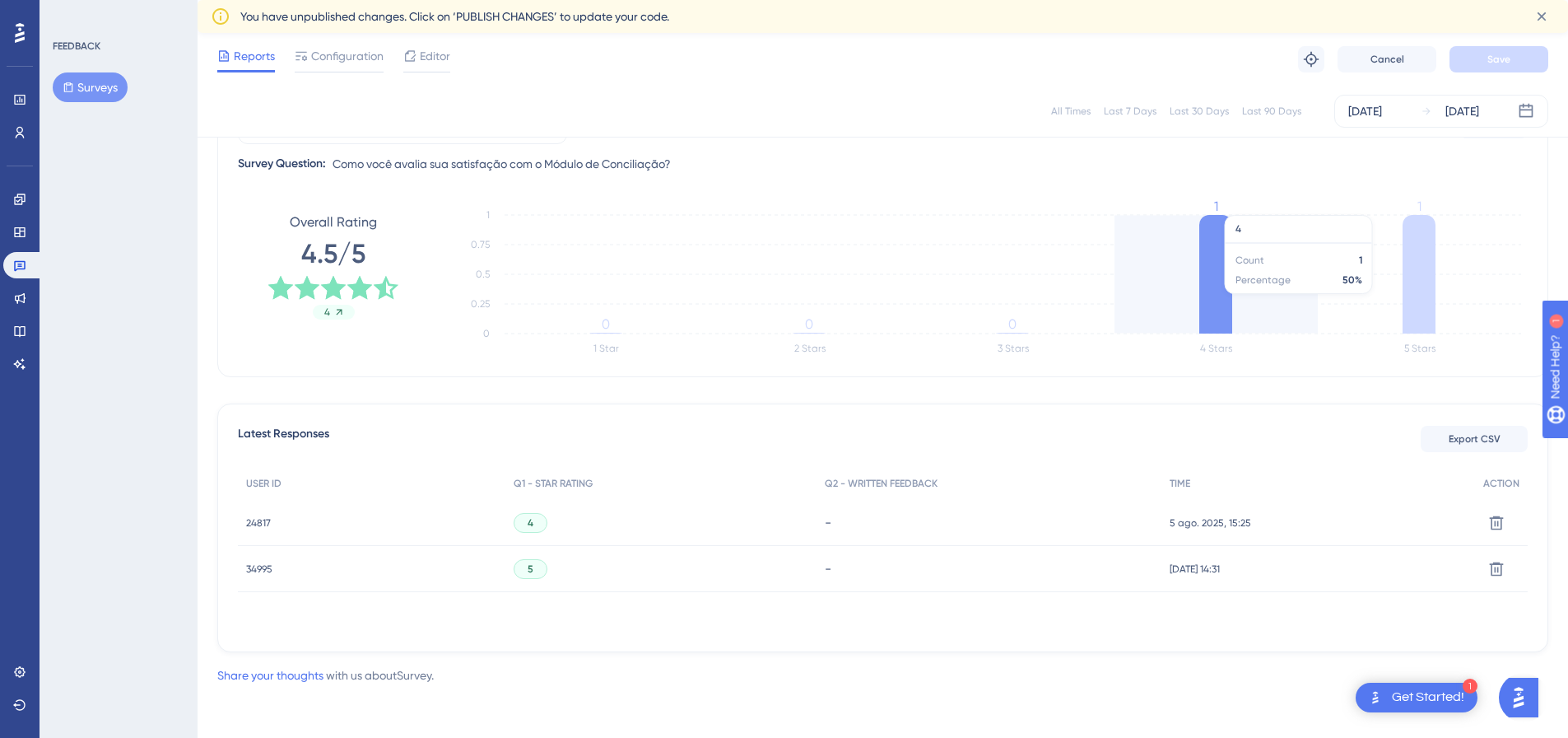
click at [1201, 266] on icon at bounding box center [1216, 274] width 33 height 118
click at [1212, 304] on icon at bounding box center [1216, 274] width 33 height 118
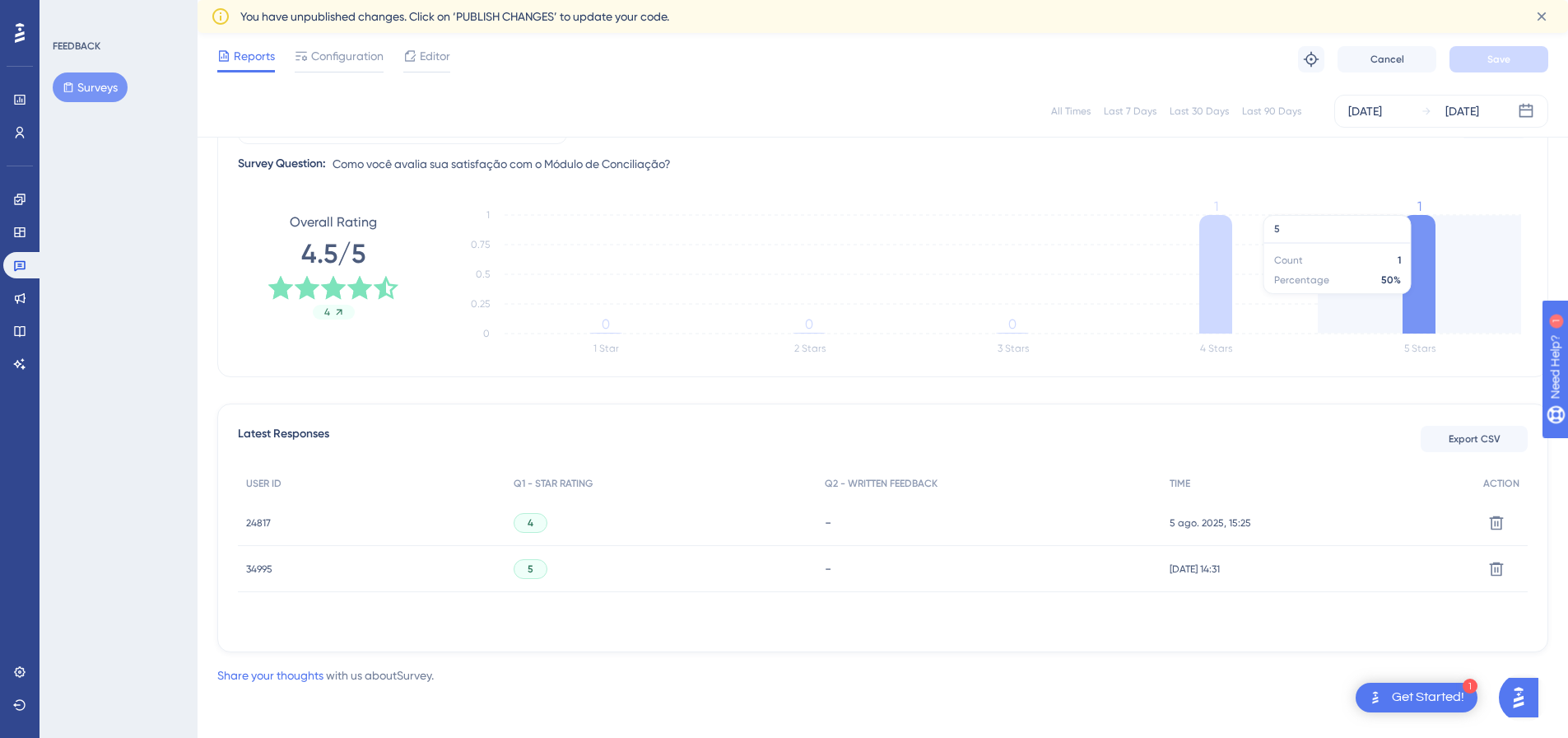
click at [1439, 279] on icon "1 Star 2 Stars 3 Stars 4 Stars 5 Stars 0 0.25 0.5 0.75 1 0 0 0 1 1" at bounding box center [988, 283] width 1079 height 165
click at [1422, 288] on icon at bounding box center [1419, 274] width 33 height 118
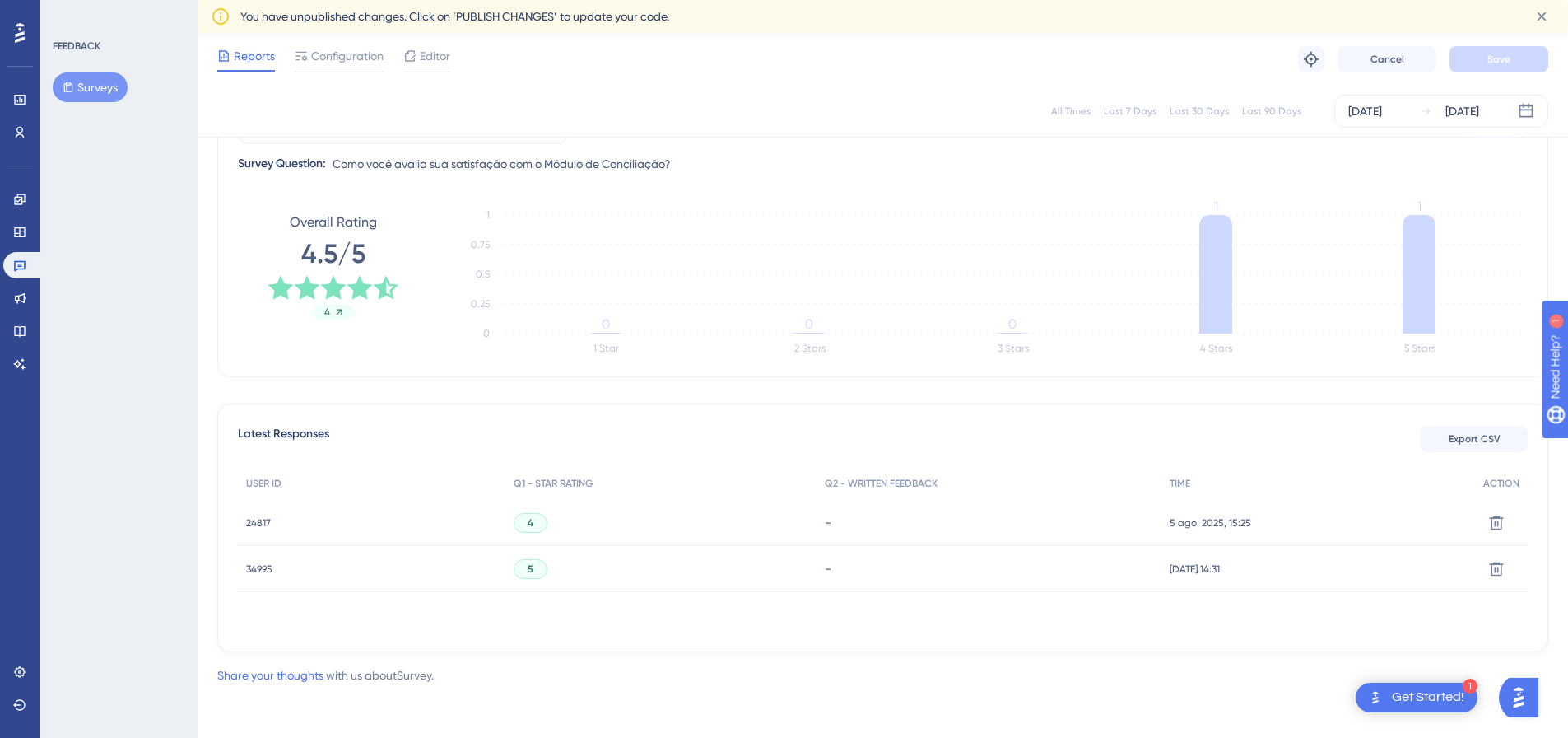
click at [1067, 111] on div "All Times" at bounding box center [1070, 111] width 39 height 13
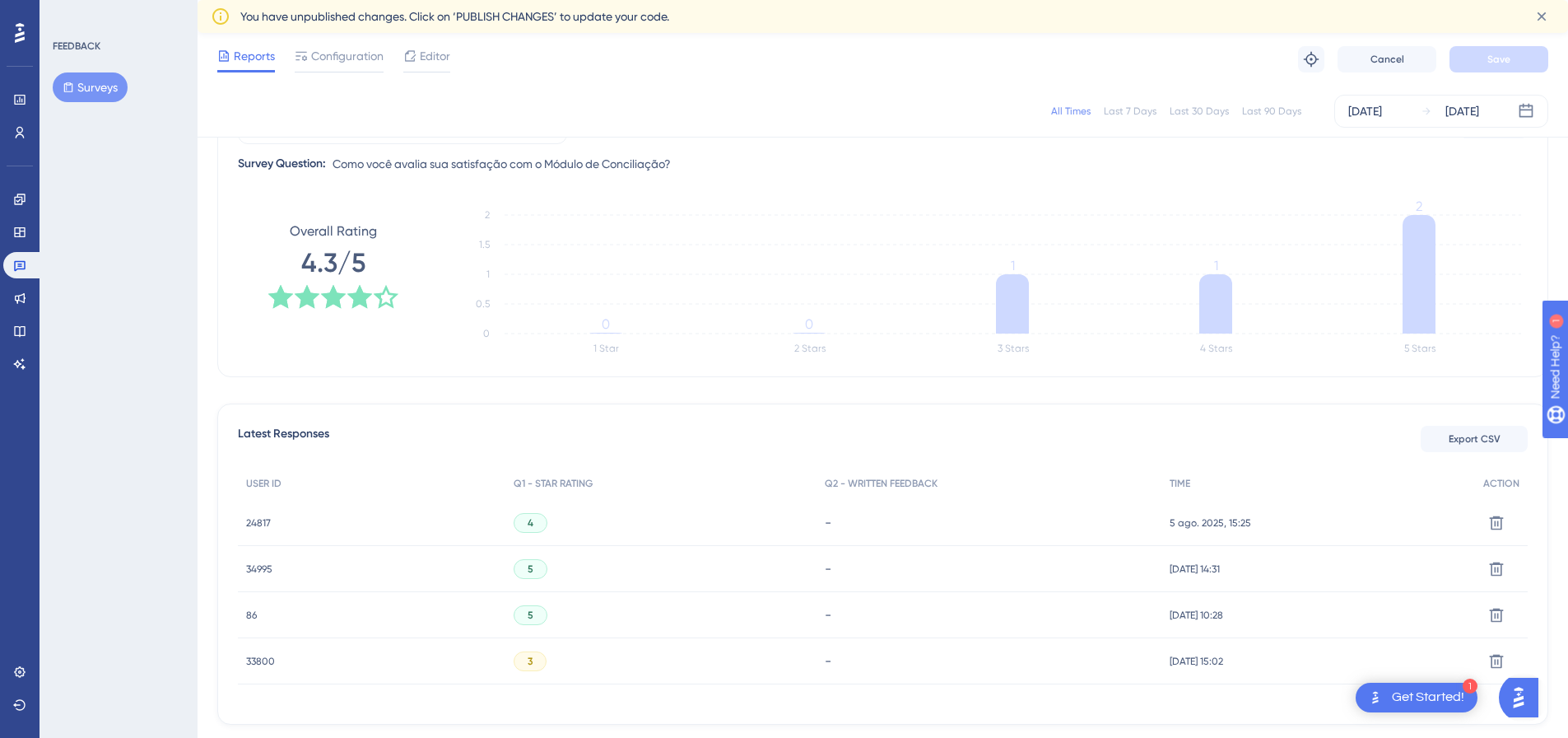
scroll to position [272, 0]
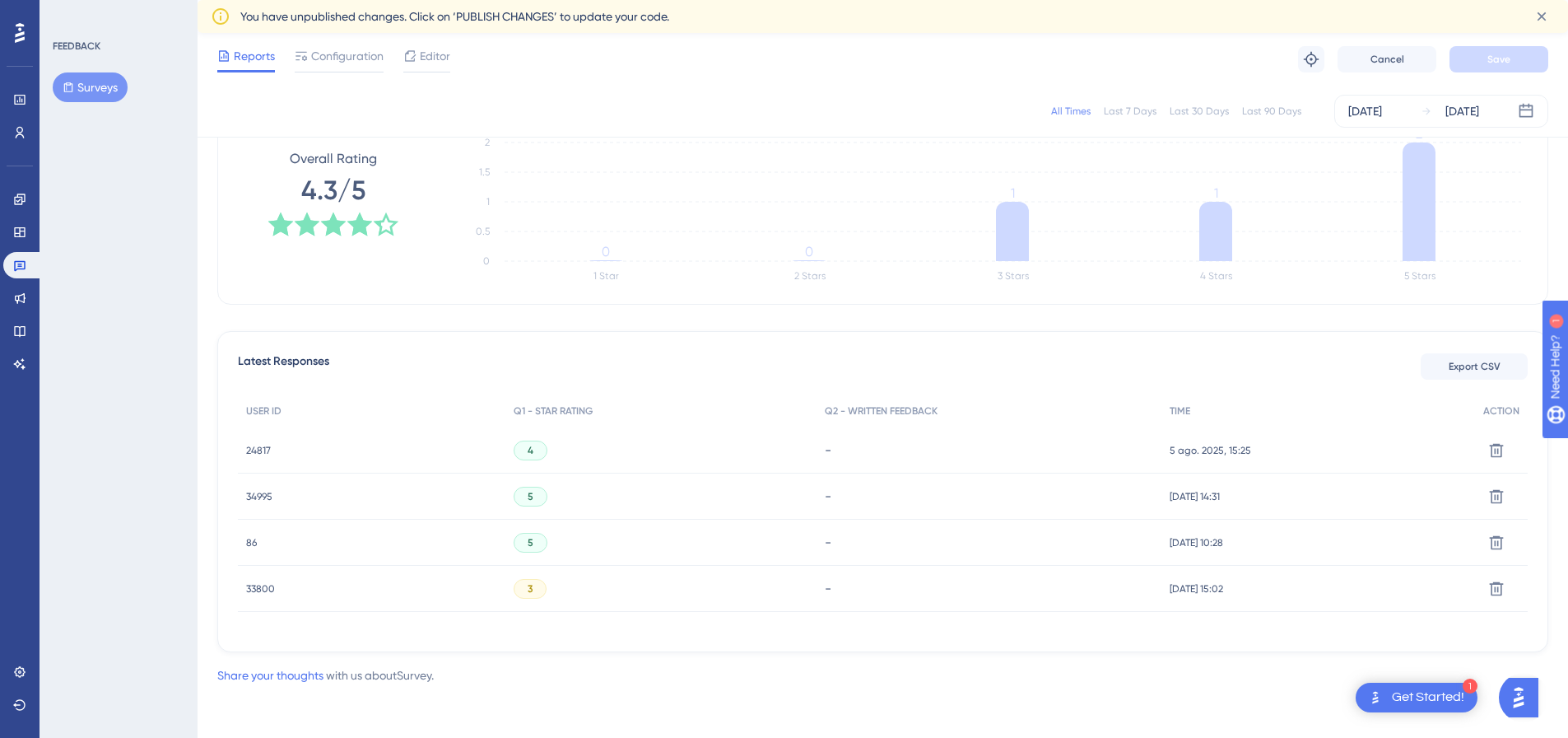
click at [253, 537] on span "86" at bounding box center [252, 542] width 11 height 13
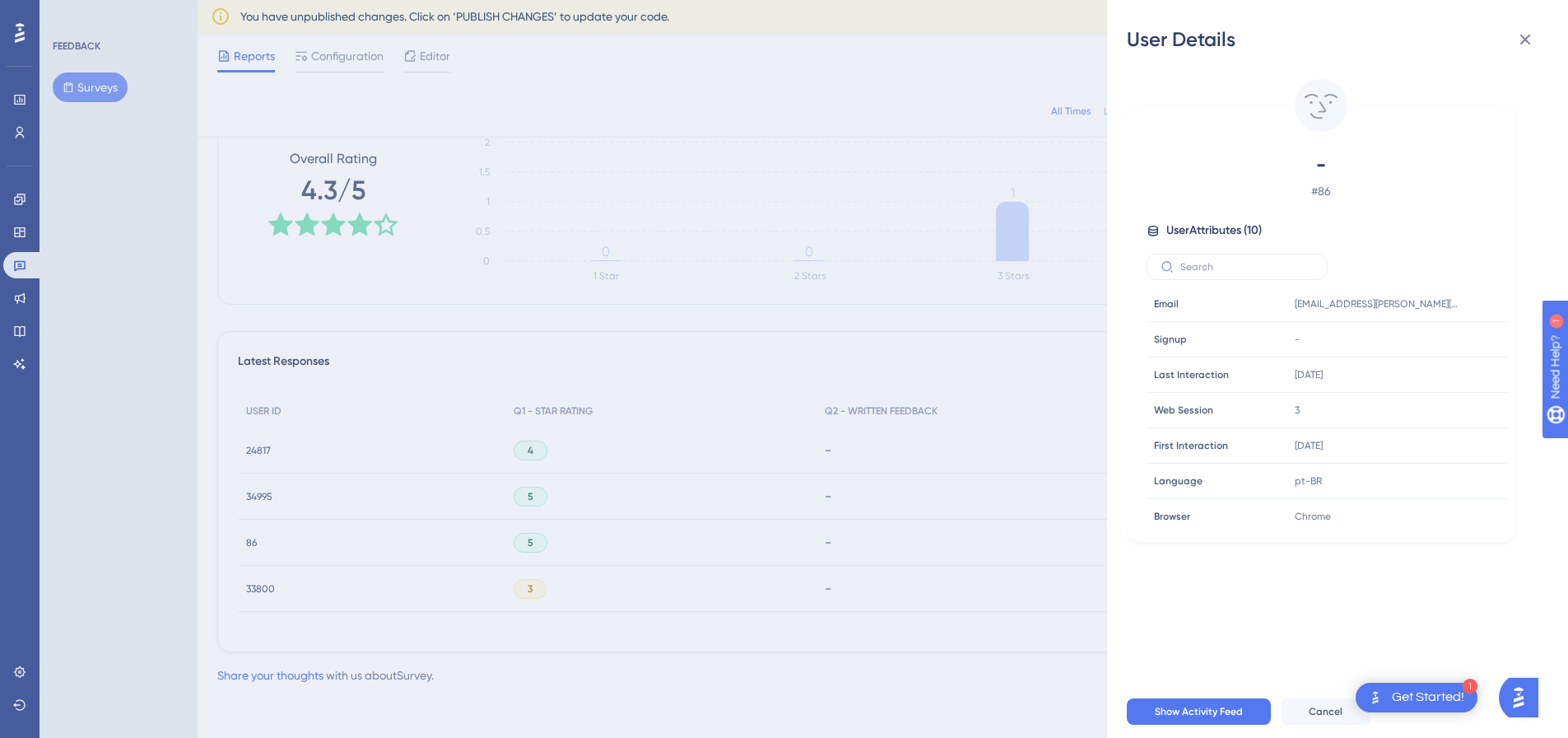
click at [253, 537] on div "User Details - # 86 User Attributes ( 10 ) Email Email [EMAIL_ADDRESS][PERSON_N…" at bounding box center [784, 369] width 1568 height 738
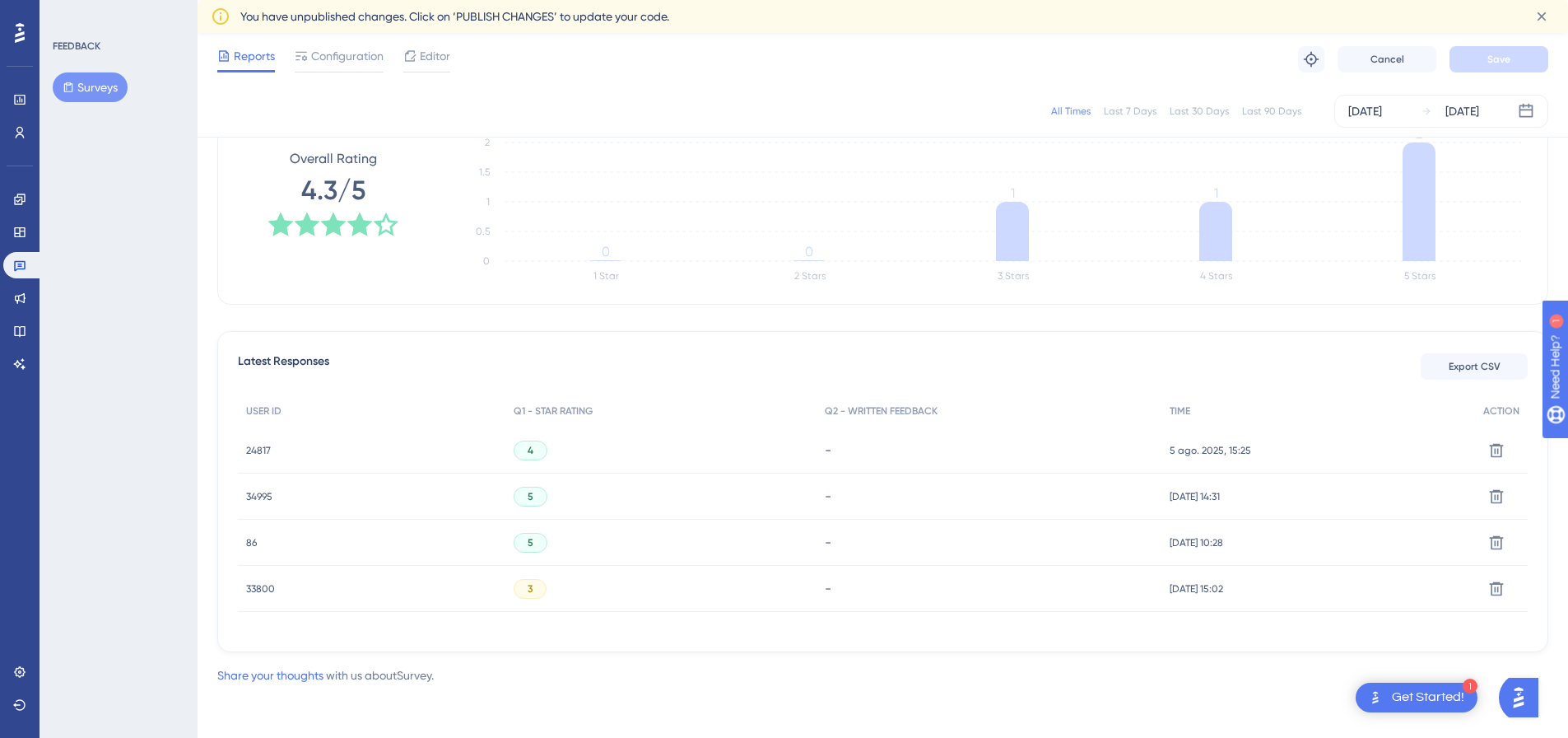
click at [261, 487] on div "34995 34995" at bounding box center [259, 496] width 27 height 46
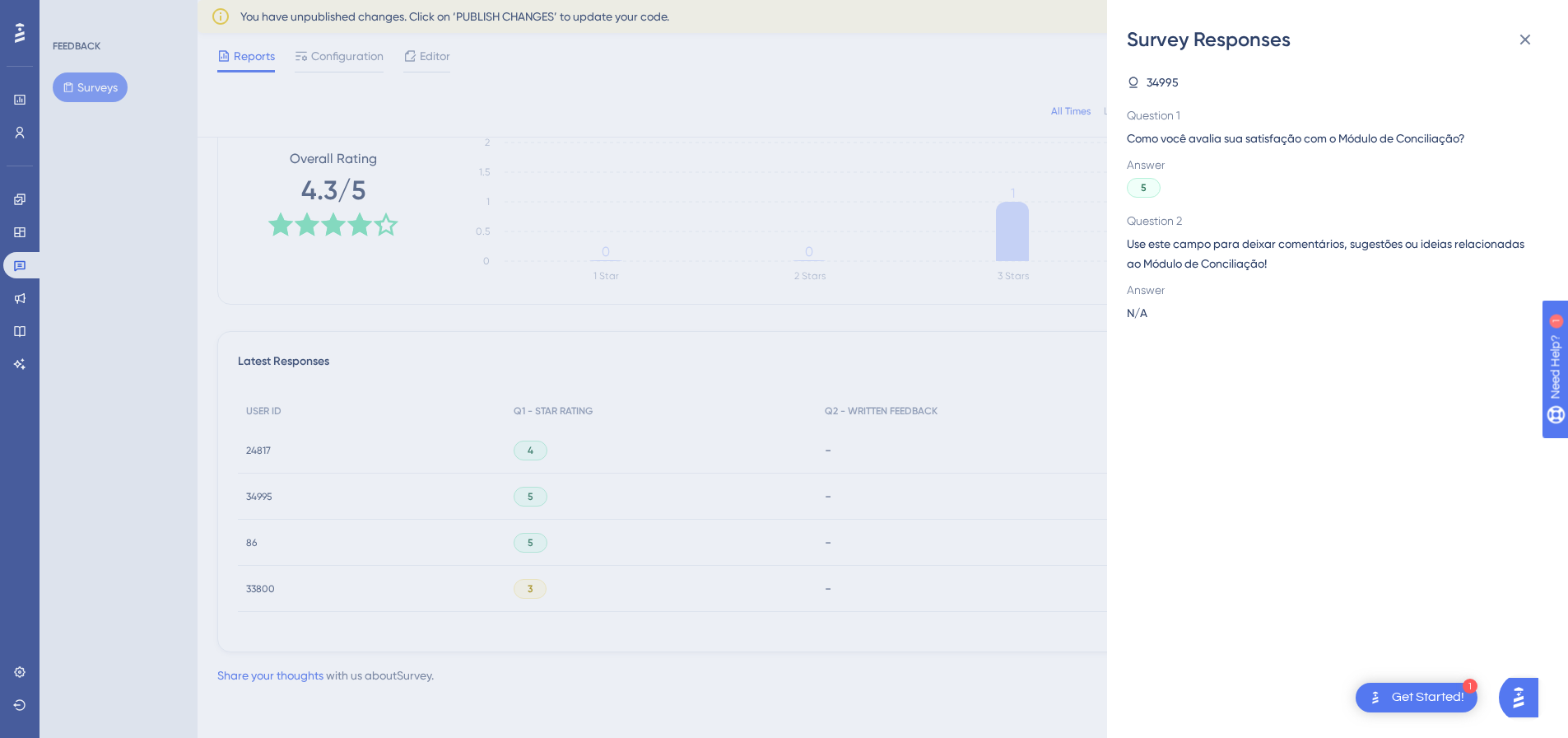
click at [256, 494] on div "Survey Responses 34995 Question 1 Como você avalia sua satisfação com o Módulo …" at bounding box center [784, 369] width 1568 height 738
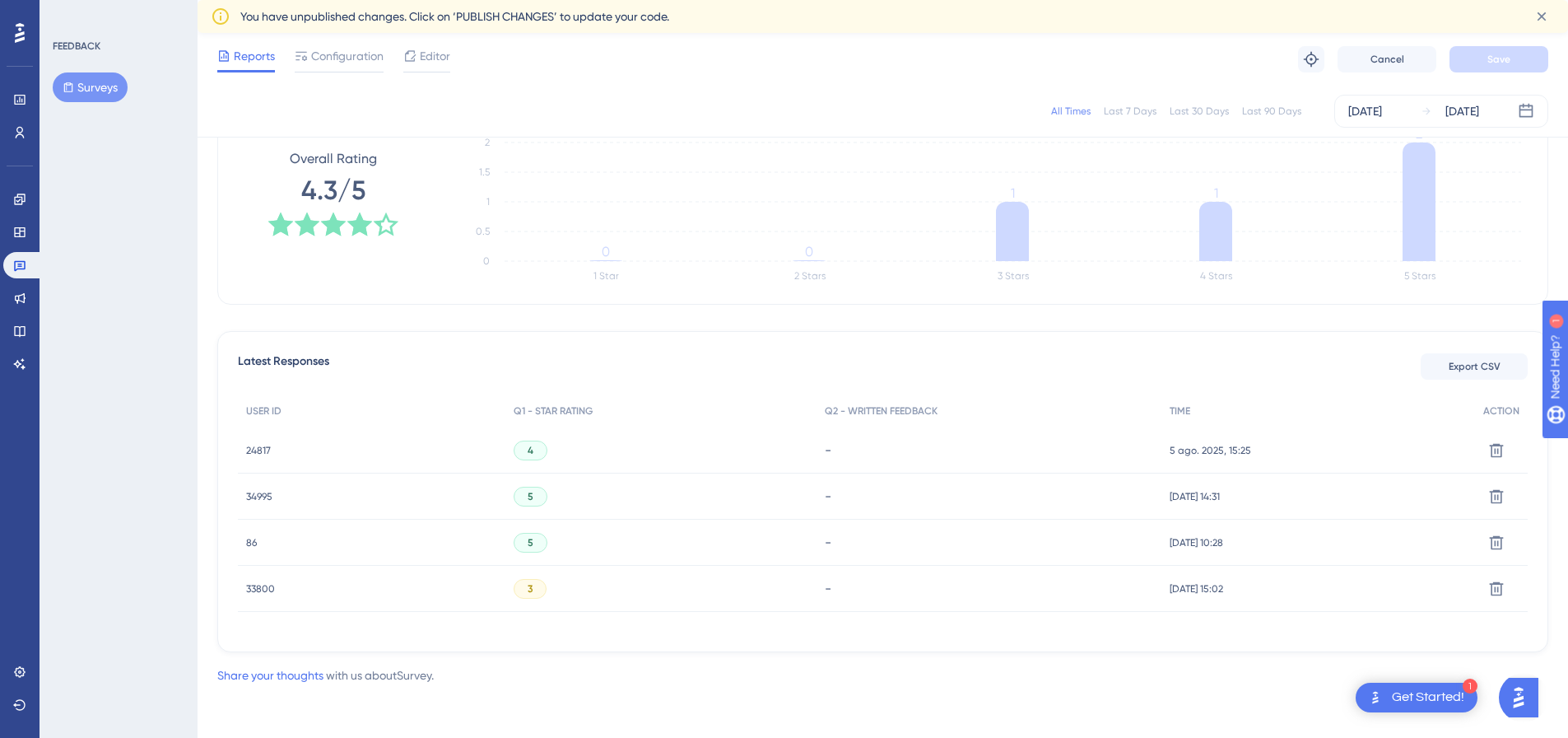
click at [258, 495] on span "34995" at bounding box center [259, 496] width 27 height 13
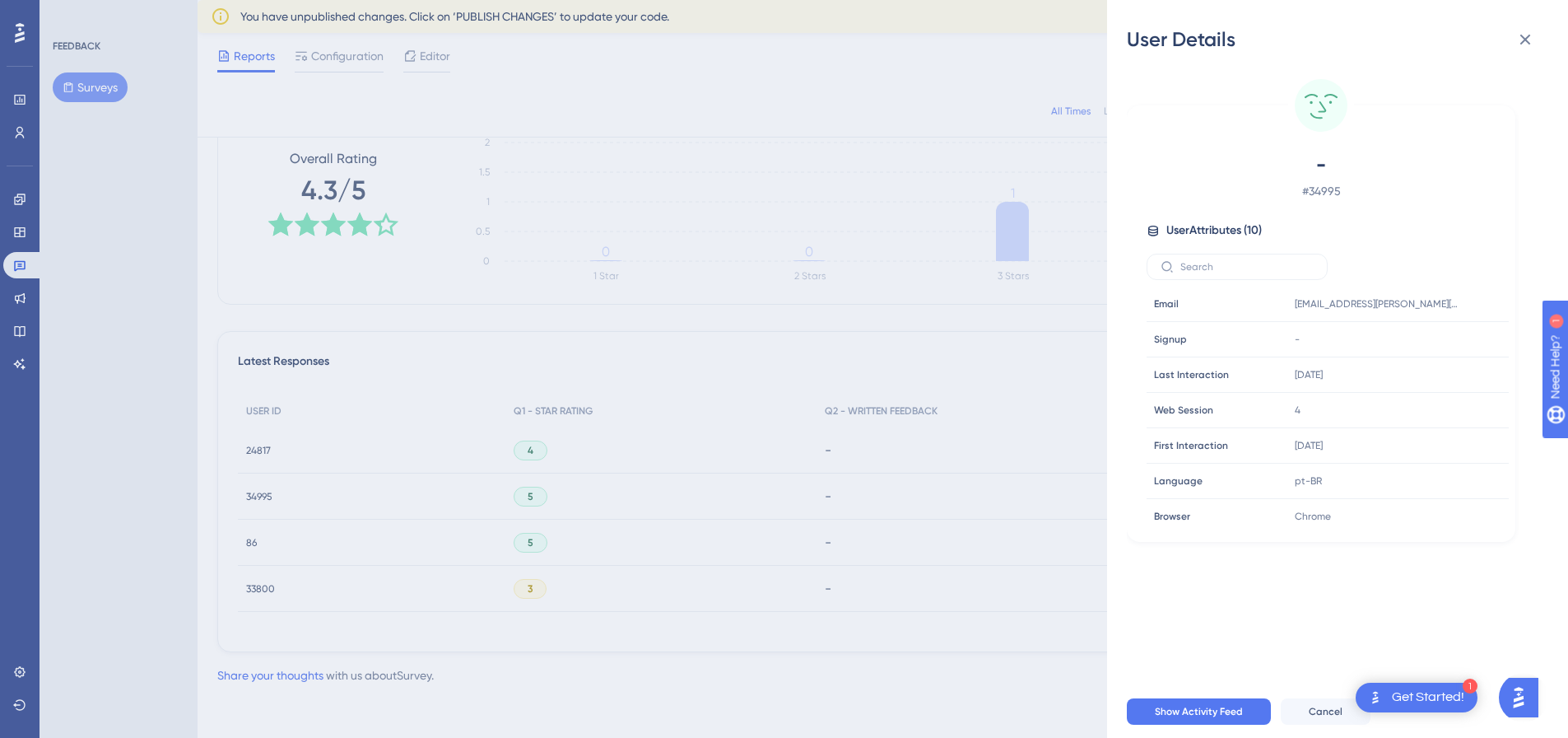
click at [269, 494] on div "User Details - # 34995 User Attributes ( 10 ) Email Email [EMAIL_ADDRESS][PERSO…" at bounding box center [784, 369] width 1568 height 738
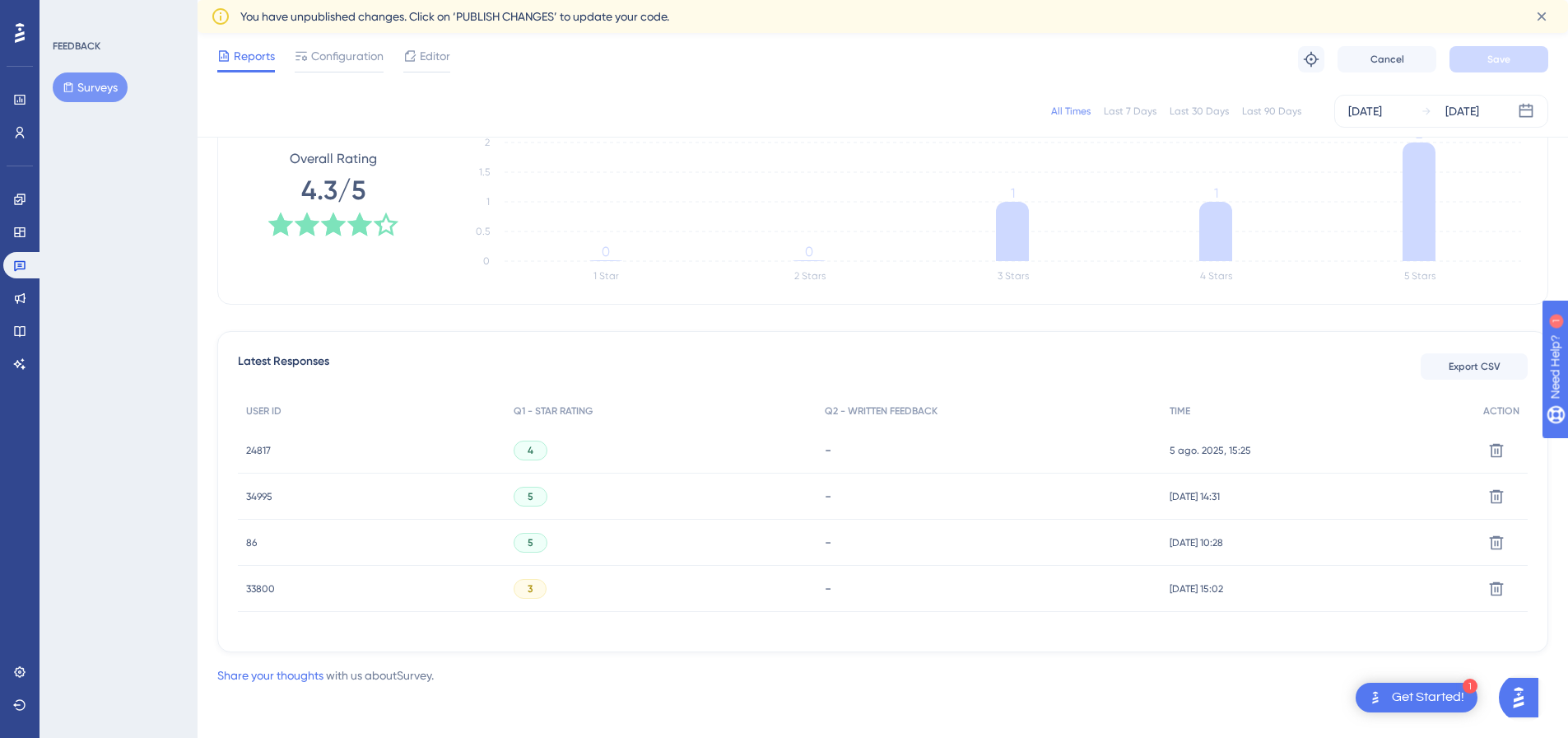
click at [260, 447] on span "24817" at bounding box center [258, 450] width 25 height 13
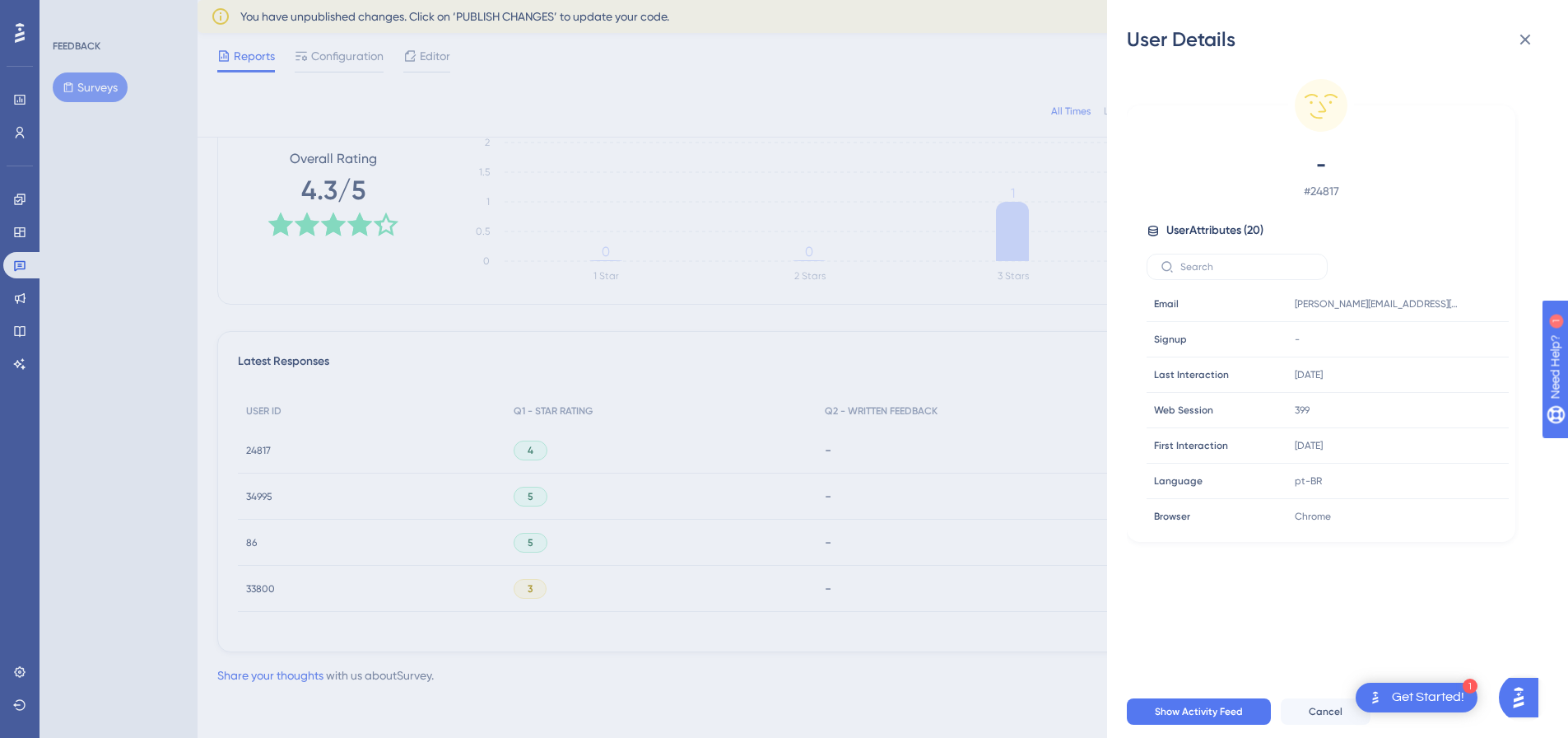
drag, startPoint x: 265, startPoint y: 543, endPoint x: 261, endPoint y: 561, distance: 18.4
click at [265, 544] on div "User Details - # 24817 User Attributes ( 20 ) Email Email [PERSON_NAME][EMAIL_A…" at bounding box center [784, 369] width 1568 height 738
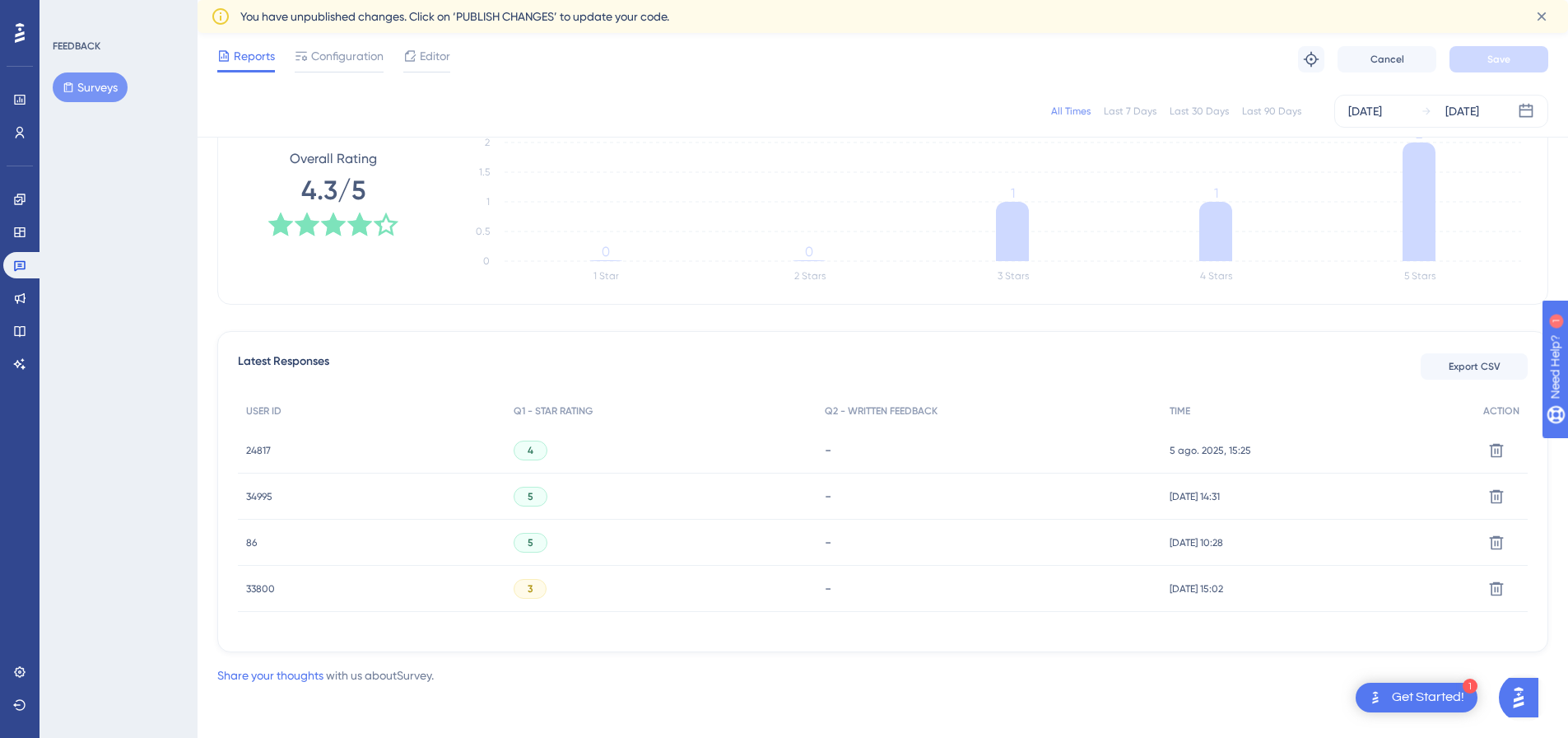
click at [259, 583] on span "33800" at bounding box center [260, 589] width 28 height 13
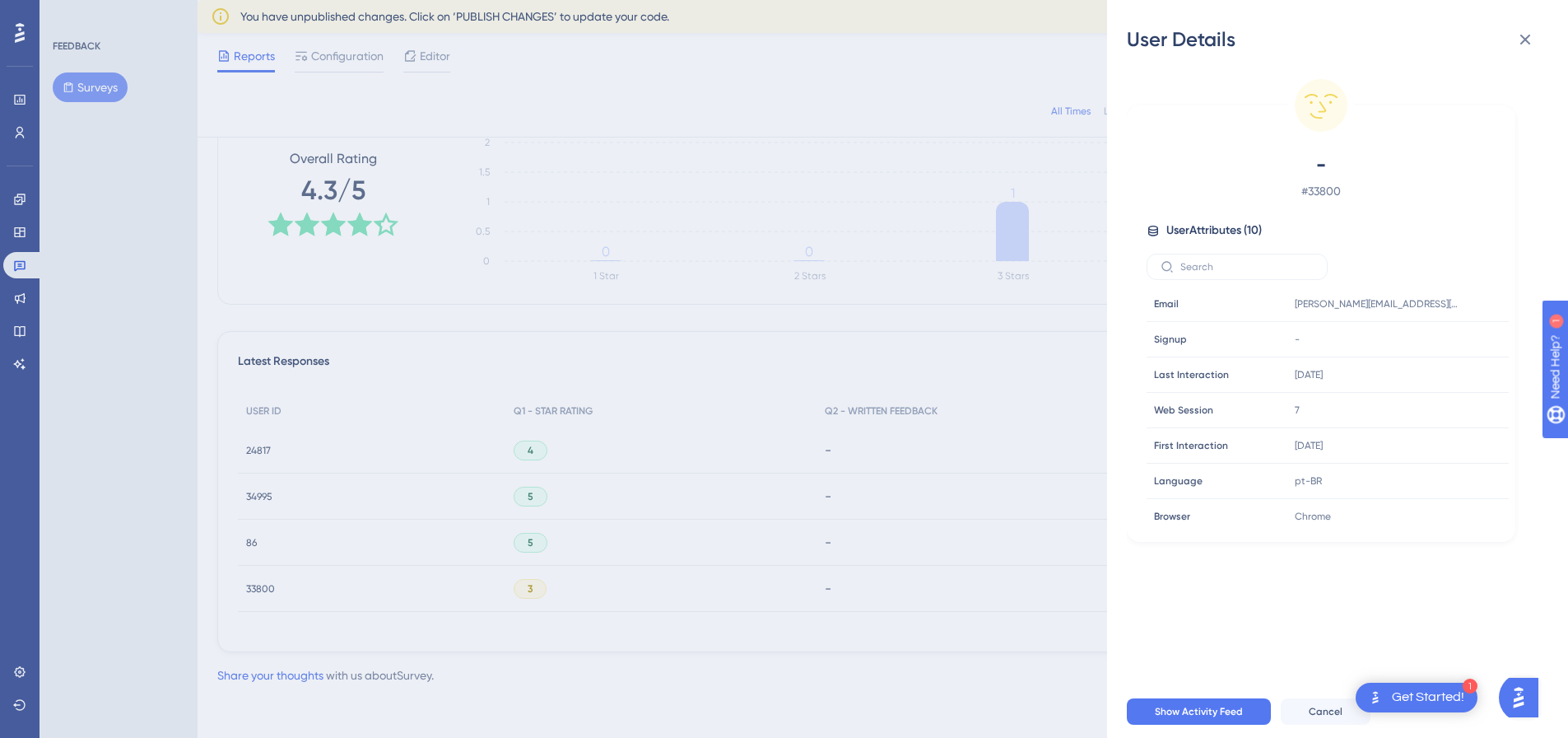
click at [166, 564] on div "User Details - # 33800 User Attributes ( 10 ) Email Email [PERSON_NAME][EMAIL_A…" at bounding box center [784, 369] width 1568 height 738
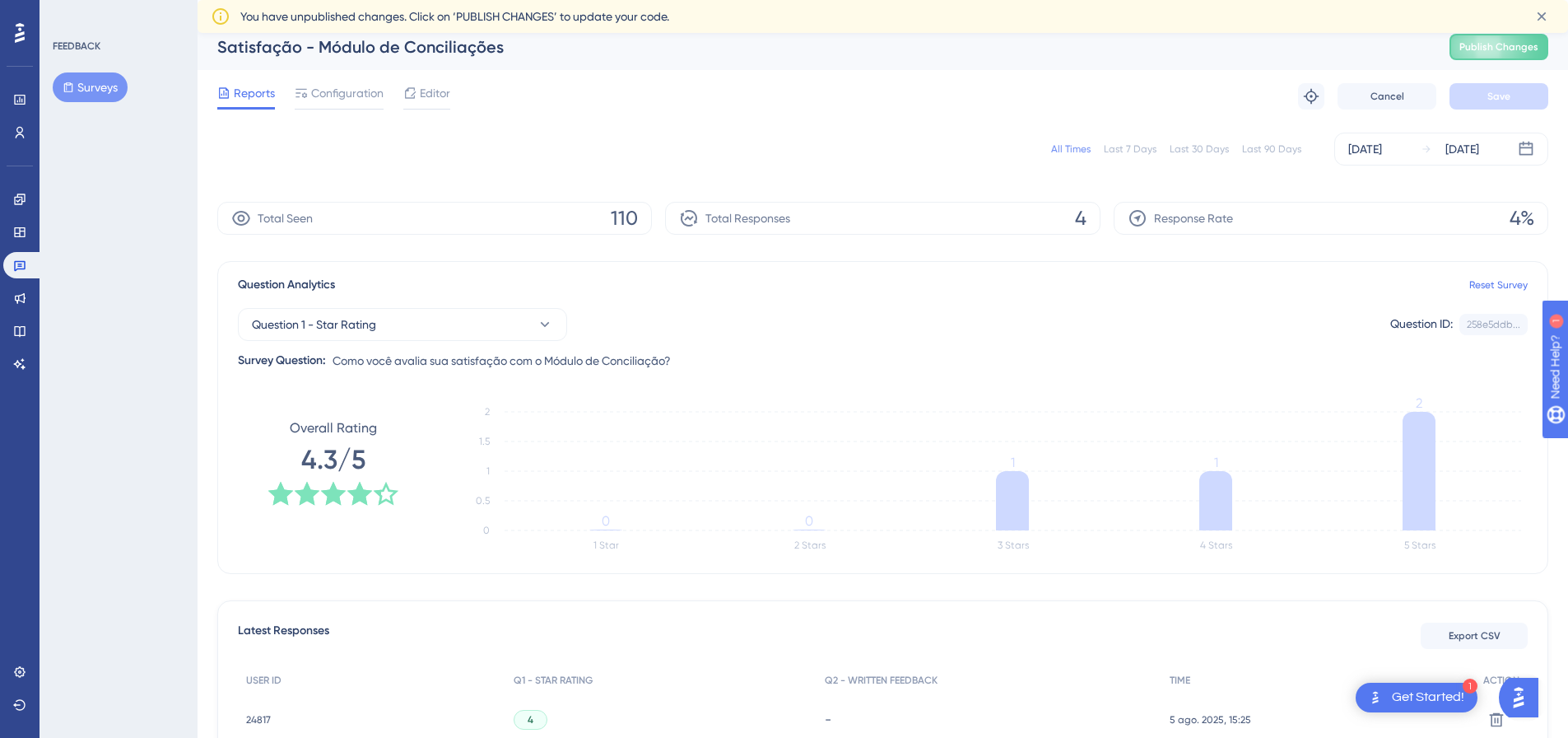
scroll to position [0, 0]
